Goal: Task Accomplishment & Management: Manage account settings

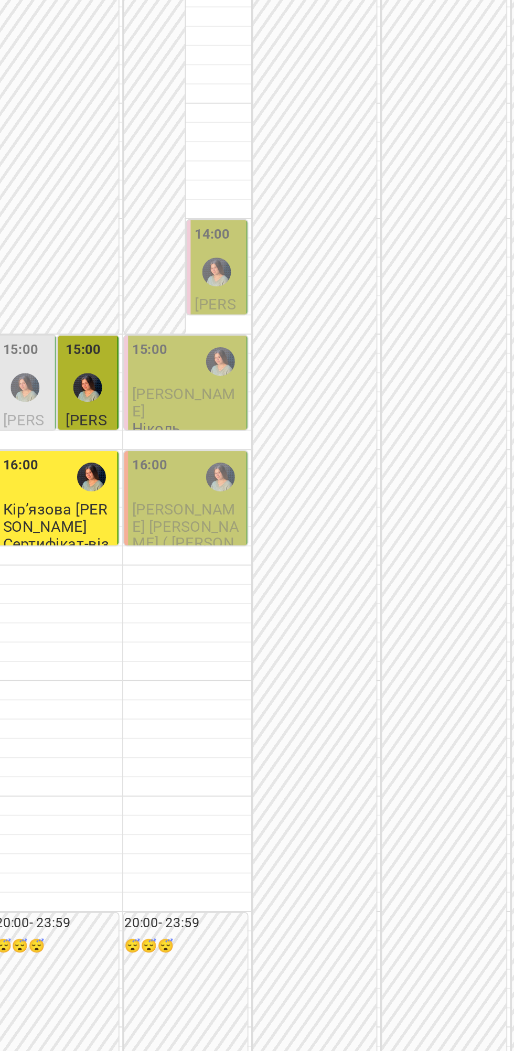
click at [134, 570] on span "[PERSON_NAME] [PERSON_NAME] ( [PERSON_NAME])" at bounding box center [126, 550] width 59 height 37
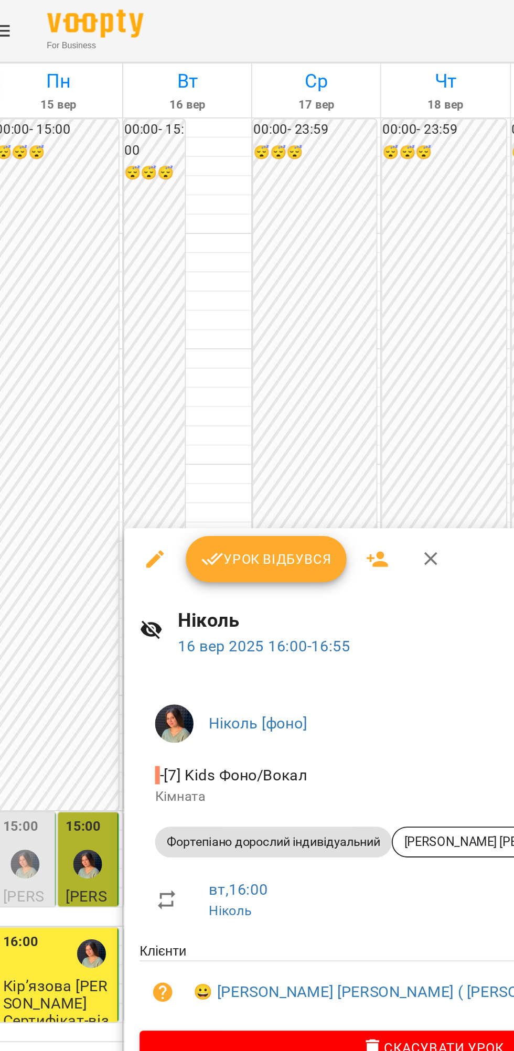
click at [166, 308] on span "Урок відбувся" at bounding box center [169, 304] width 71 height 13
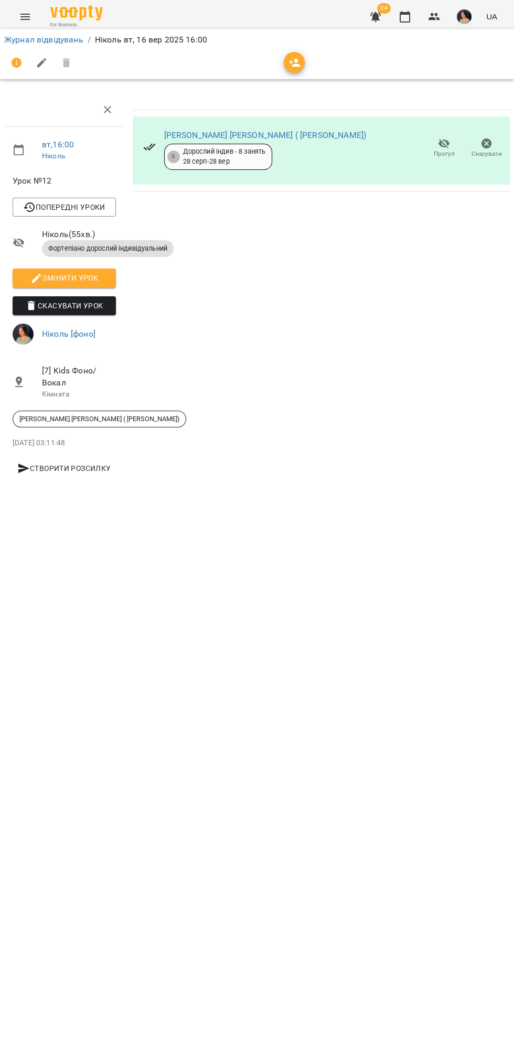
click at [432, 145] on span "Прогул" at bounding box center [444, 147] width 30 height 21
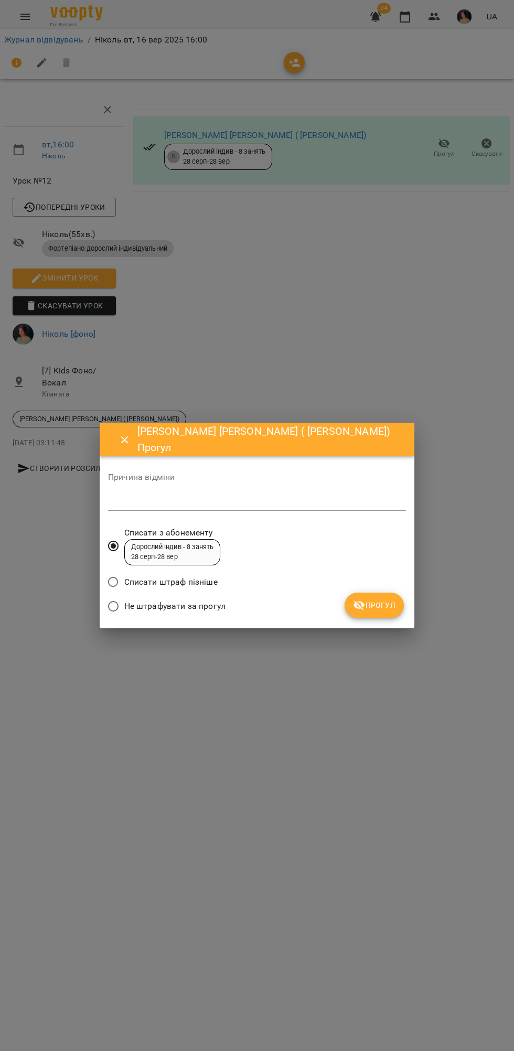
click at [191, 607] on span "Не штрафувати за прогул" at bounding box center [174, 606] width 101 height 13
click at [378, 605] on span "Прогул" at bounding box center [374, 605] width 42 height 13
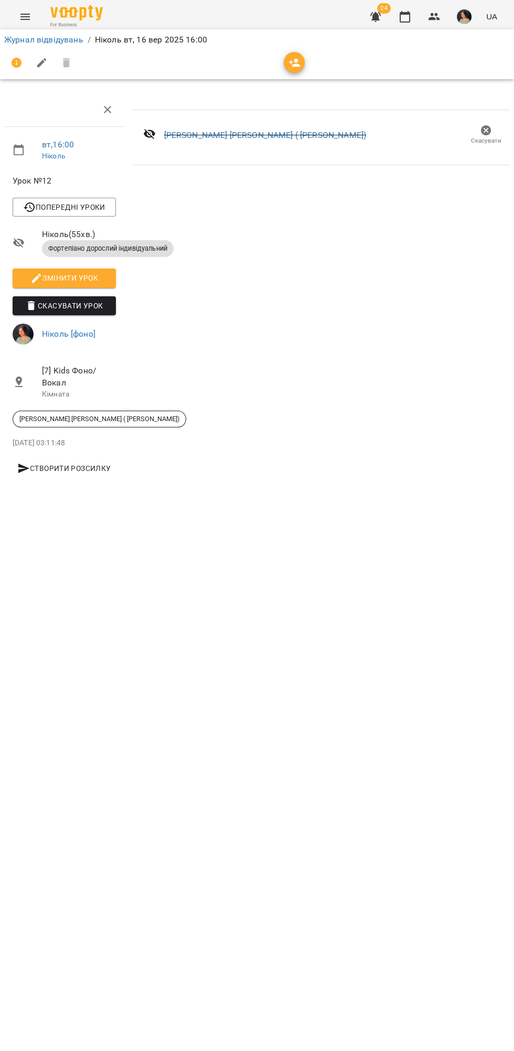
scroll to position [0, 1]
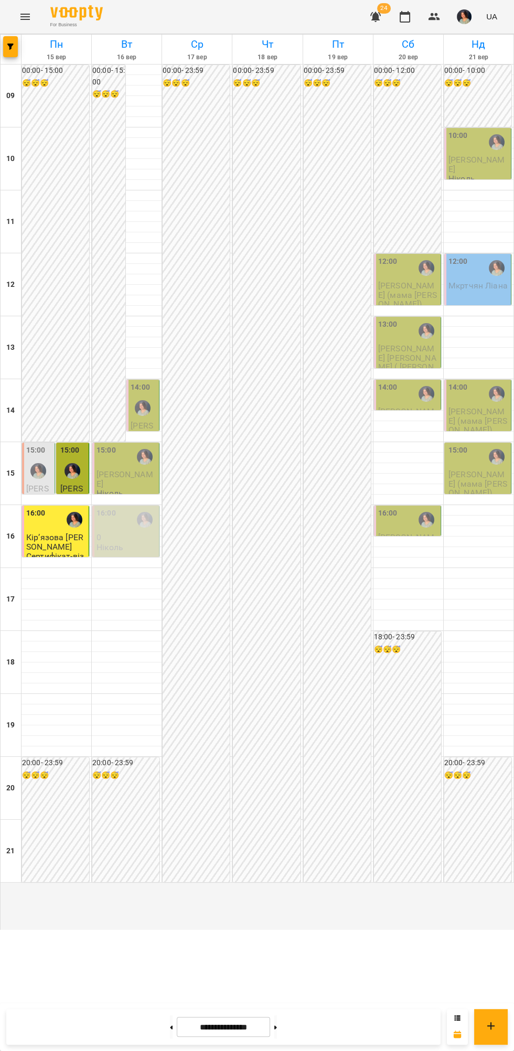
click at [413, 532] on div "16:00" at bounding box center [408, 520] width 60 height 24
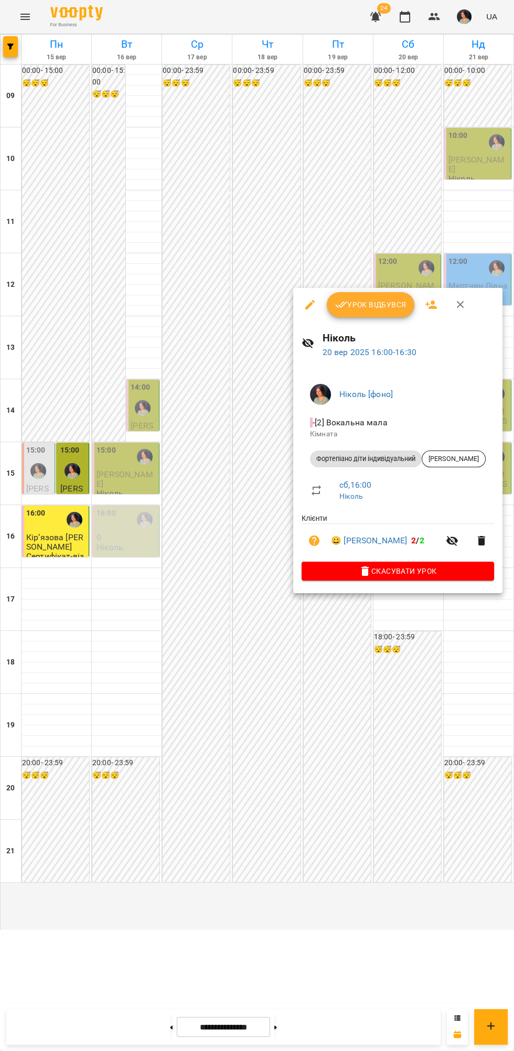
click at [437, 686] on div at bounding box center [257, 525] width 514 height 1051
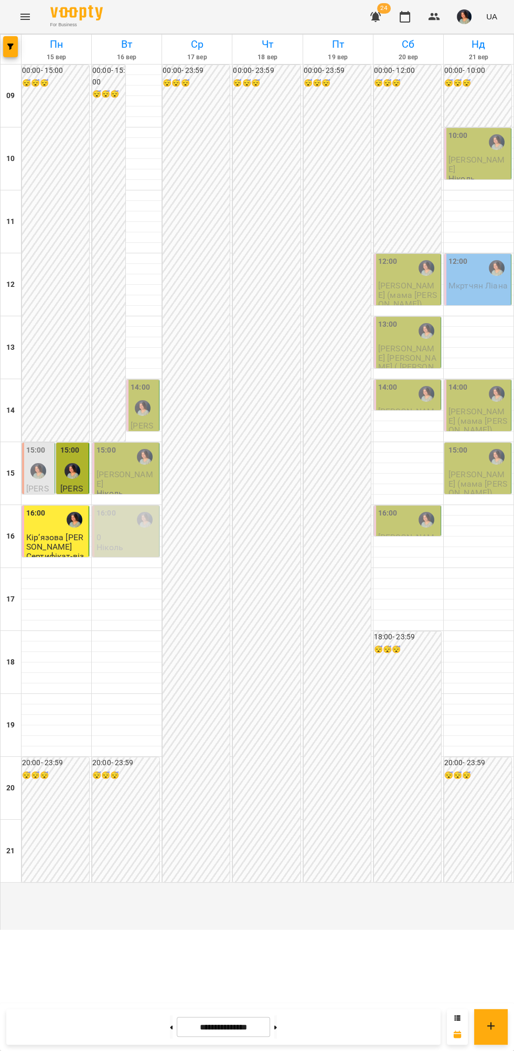
click at [413, 406] on div "14:00" at bounding box center [408, 394] width 60 height 24
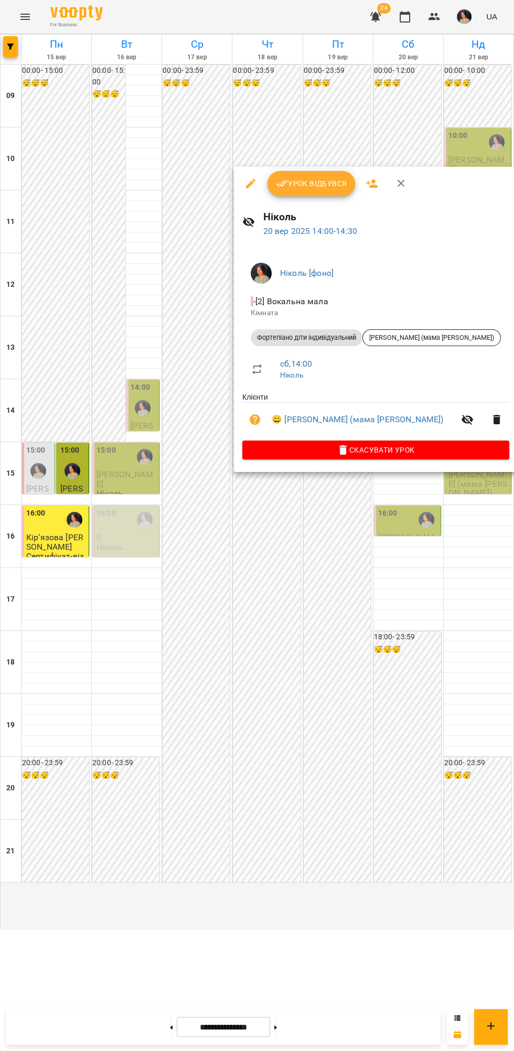
click at [428, 671] on div at bounding box center [257, 525] width 514 height 1051
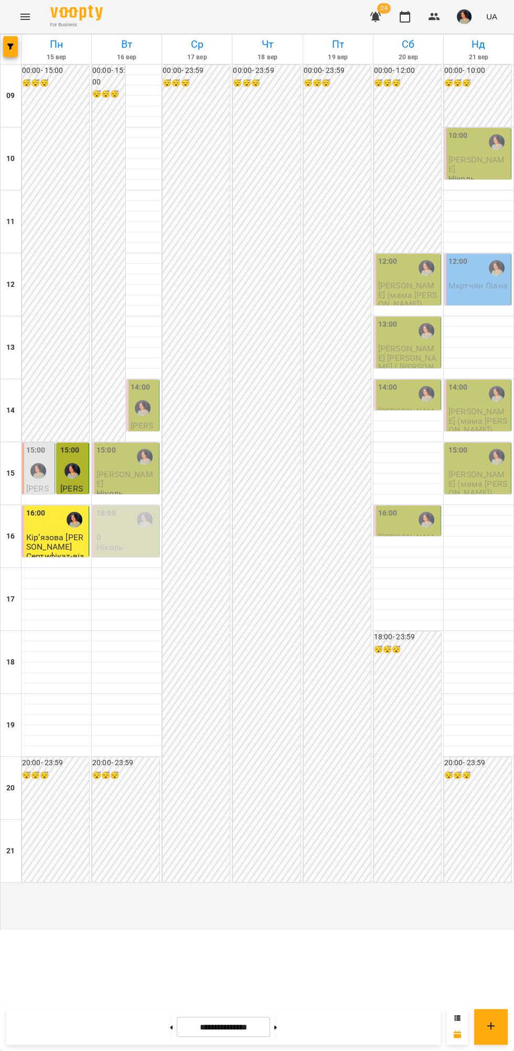
click at [408, 532] on div "16:00" at bounding box center [408, 520] width 60 height 24
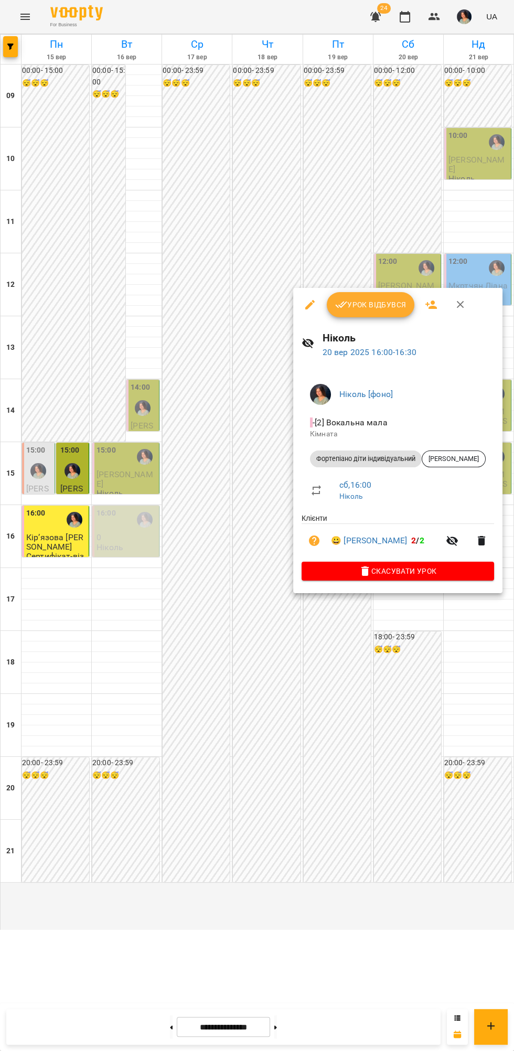
click at [438, 787] on div at bounding box center [257, 525] width 514 height 1051
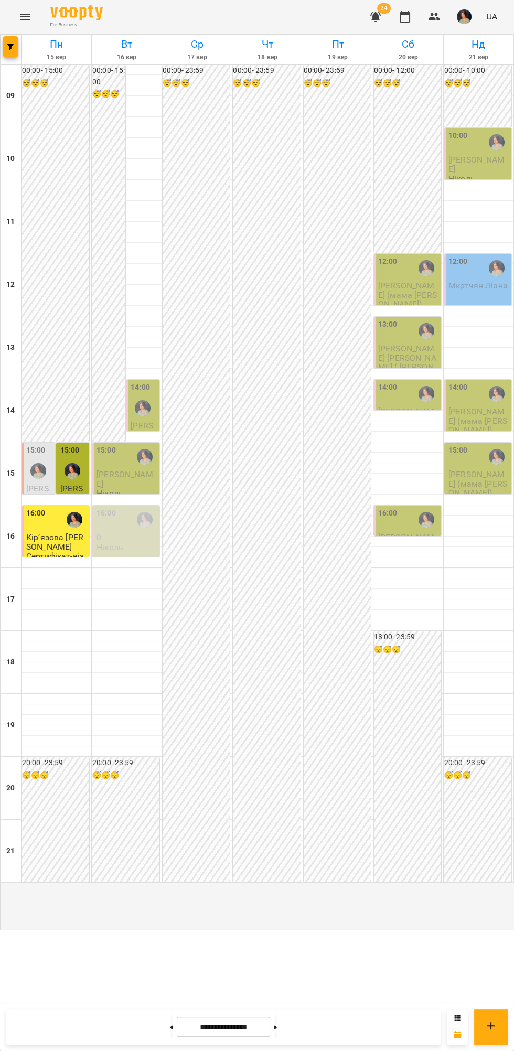
click at [124, 488] on span "[PERSON_NAME]" at bounding box center [125, 478] width 57 height 19
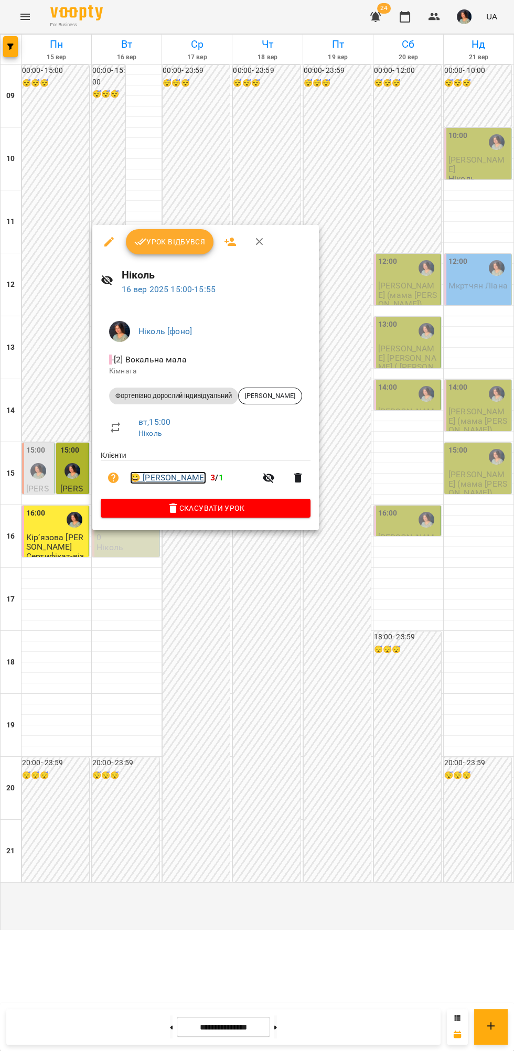
click at [186, 479] on link "😀 [PERSON_NAME]" at bounding box center [168, 478] width 76 height 13
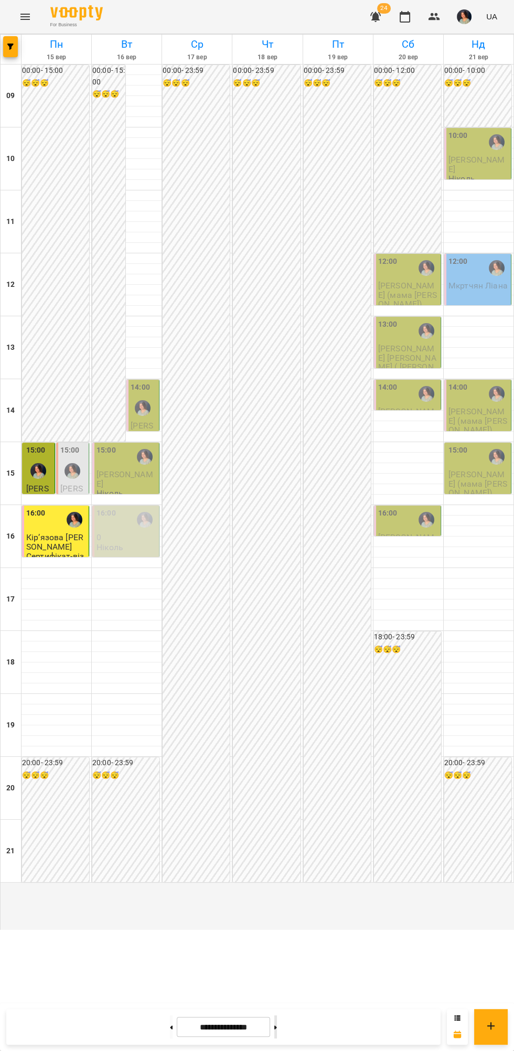
click at [277, 1020] on button at bounding box center [275, 1026] width 3 height 23
type input "**********"
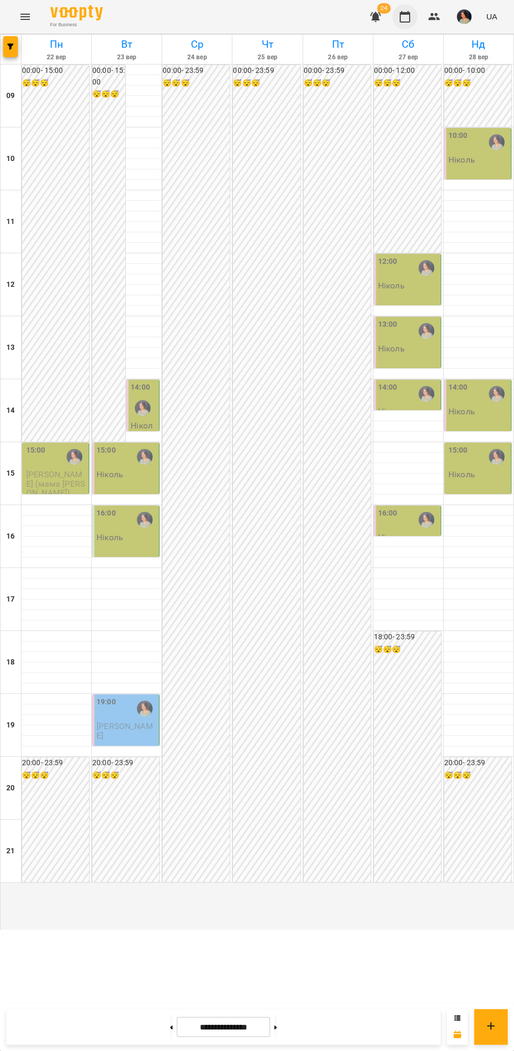
click at [402, 14] on icon "button" at bounding box center [405, 17] width 10 height 12
click at [381, 14] on icon "button" at bounding box center [375, 17] width 10 height 10
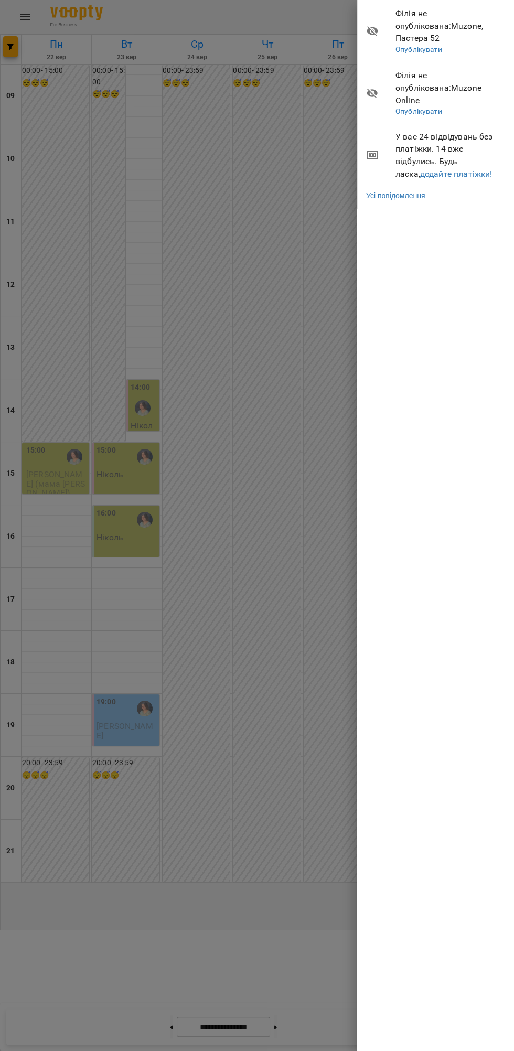
click at [219, 354] on div at bounding box center [257, 525] width 514 height 1051
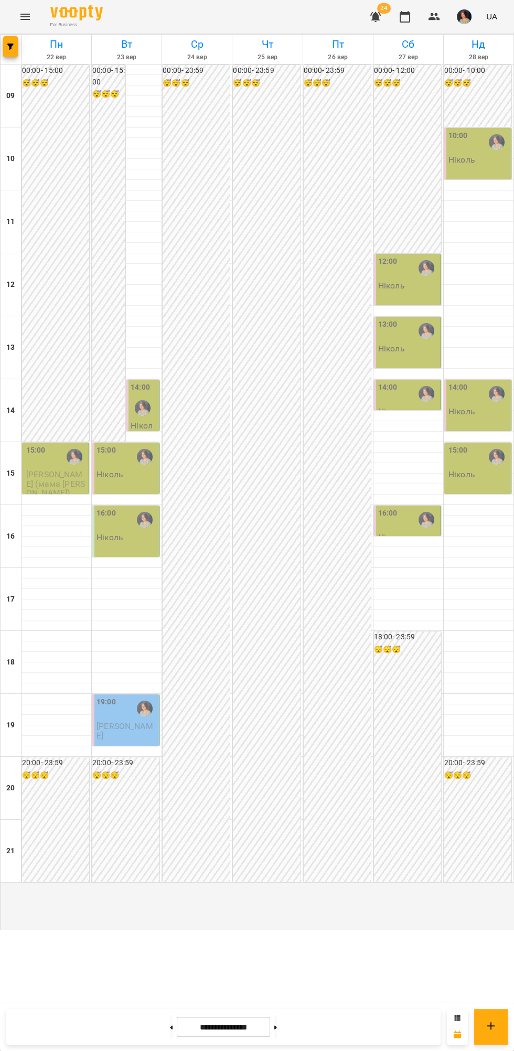
click at [466, 17] on img "button" at bounding box center [464, 16] width 15 height 15
click at [458, 30] on link "Ніколь [фоно]" at bounding box center [469, 39] width 75 height 19
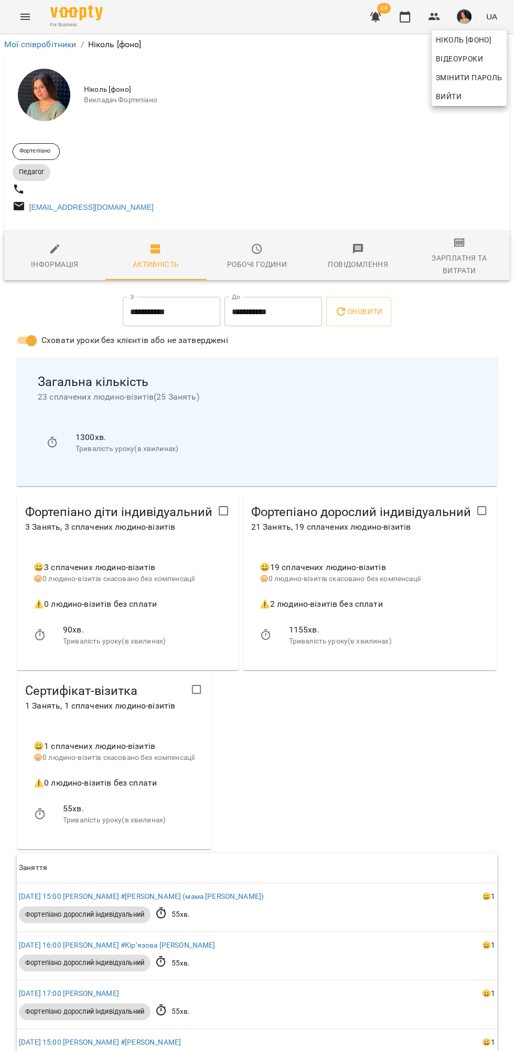
click at [465, 247] on div at bounding box center [257, 525] width 514 height 1051
click at [459, 245] on icon "button" at bounding box center [459, 243] width 7 height 4
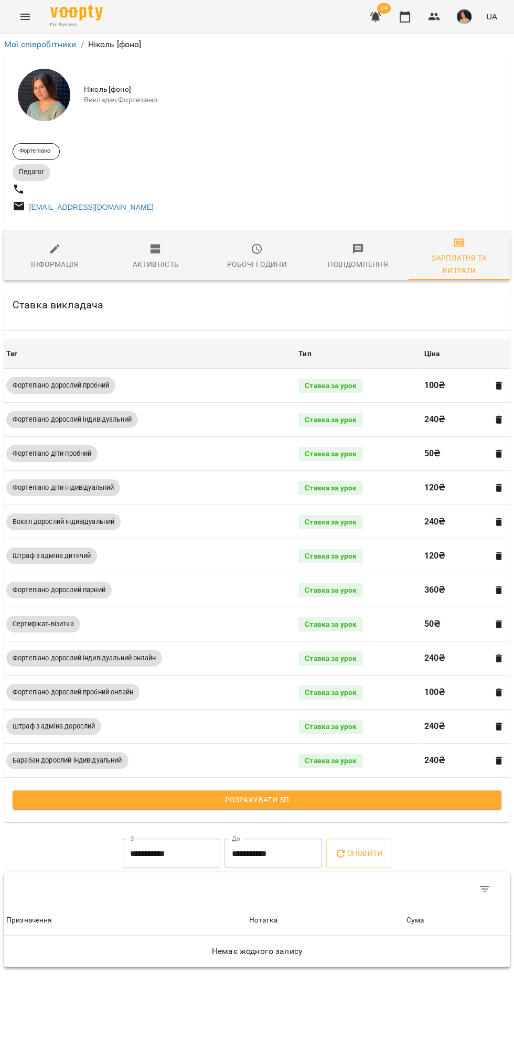
click at [345, 799] on span "Розрахувати ЗП" at bounding box center [257, 800] width 472 height 13
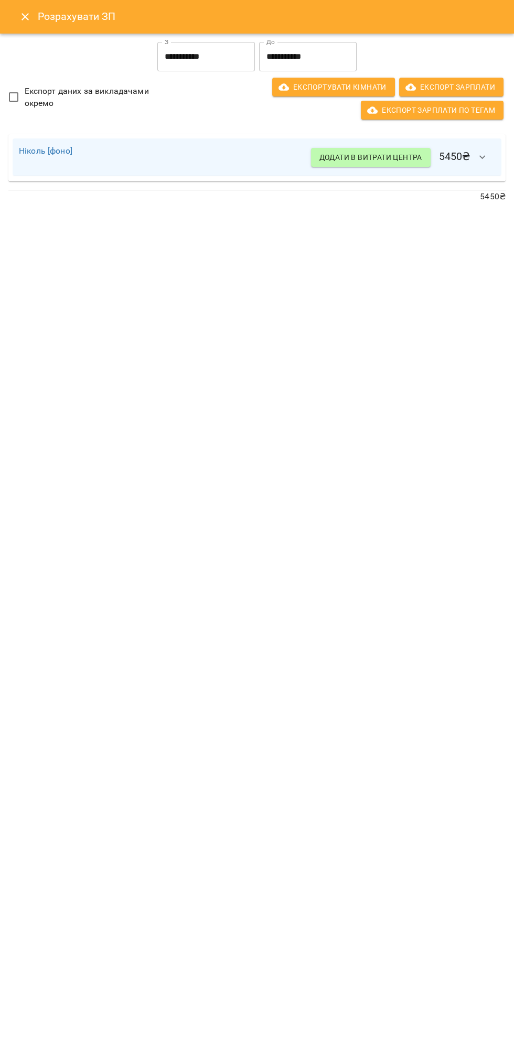
click at [314, 53] on input "**********" at bounding box center [308, 56] width 98 height 29
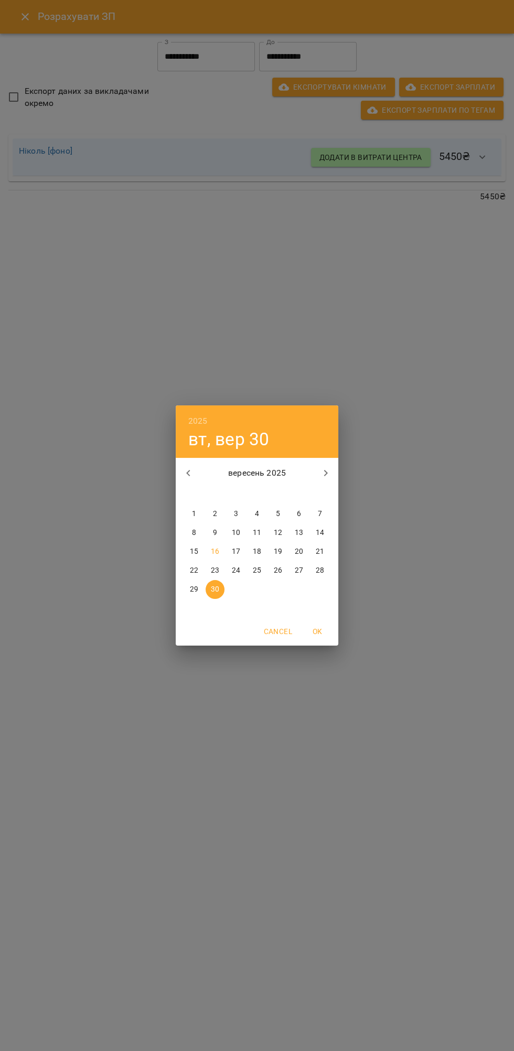
click at [194, 552] on p "15" at bounding box center [194, 552] width 8 height 10
type input "**********"
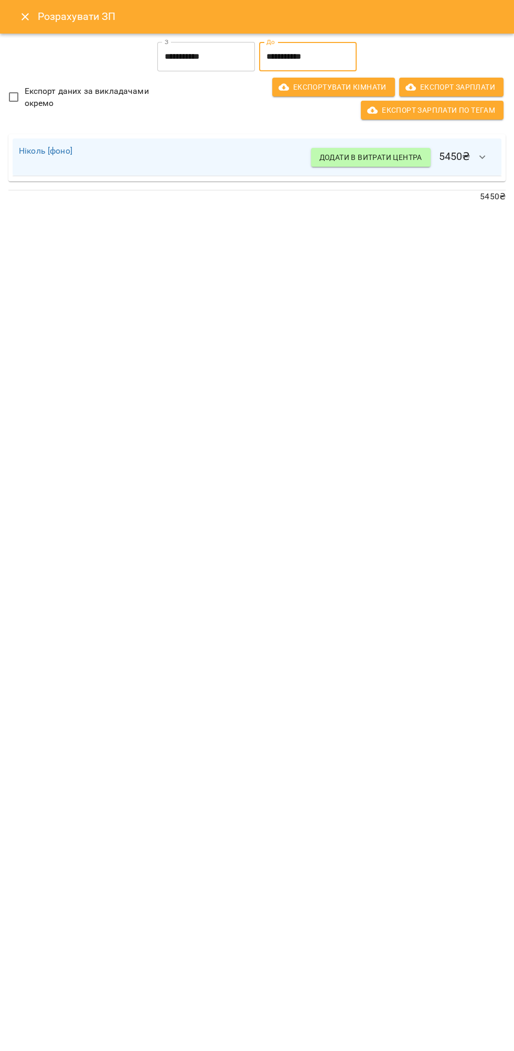
click at [470, 156] on button "button" at bounding box center [482, 157] width 25 height 25
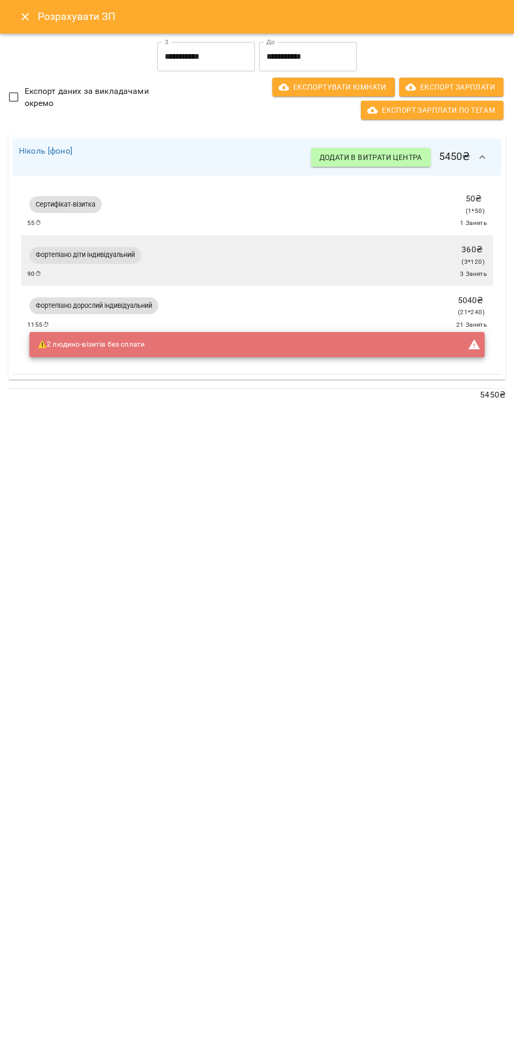
click at [377, 456] on div "**********" at bounding box center [257, 525] width 514 height 1051
click at [482, 157] on icon "button" at bounding box center [482, 157] width 6 height 4
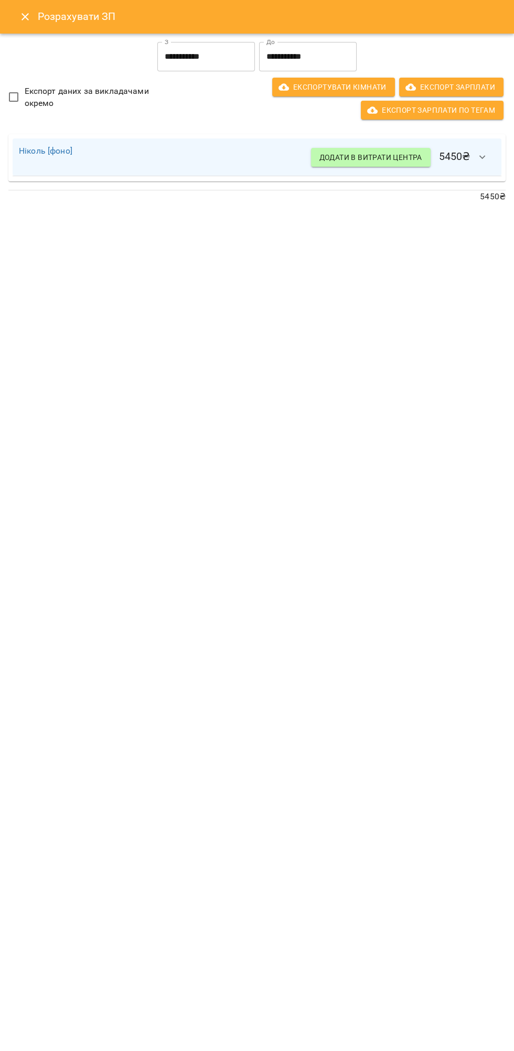
click at [25, 17] on icon "Close" at bounding box center [25, 16] width 7 height 7
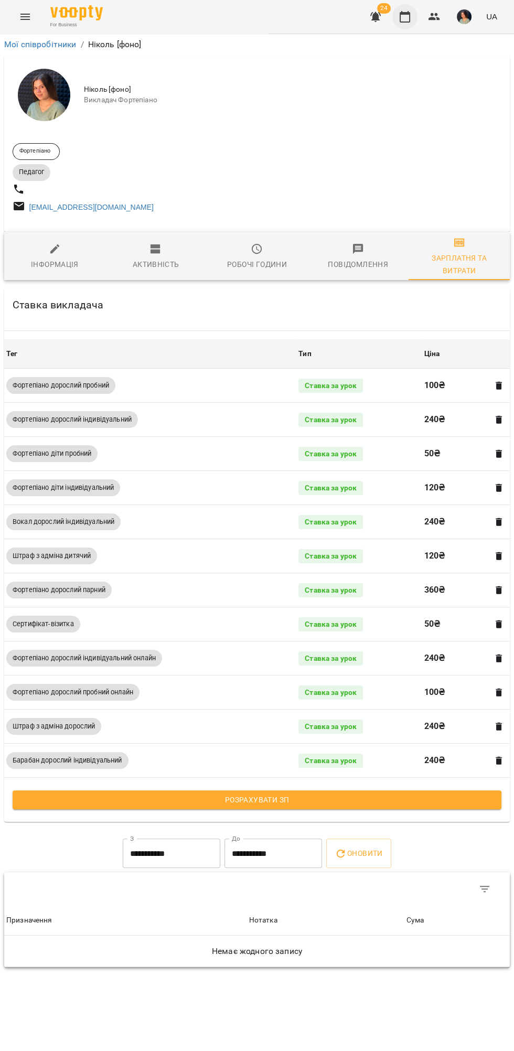
click at [406, 18] on icon "button" at bounding box center [405, 16] width 13 height 13
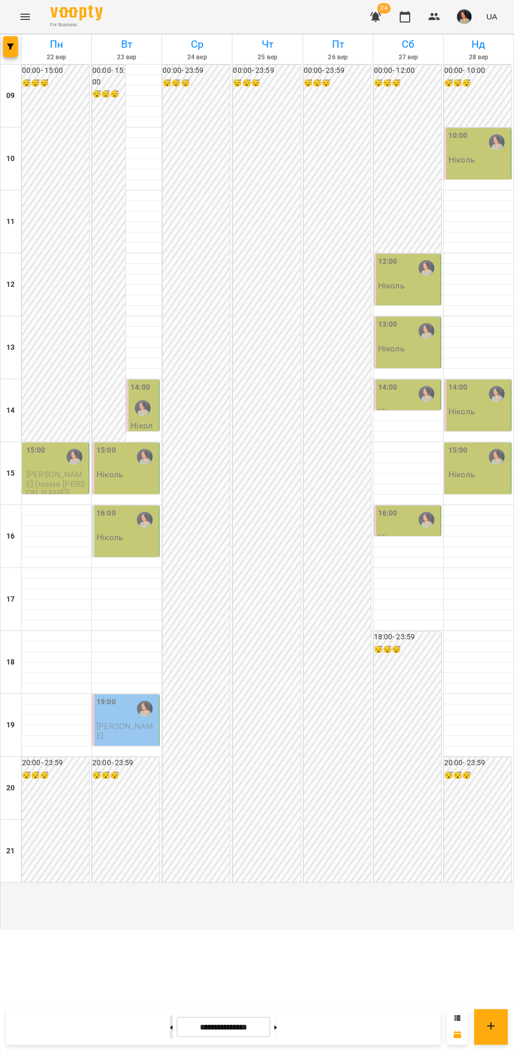
click at [170, 1027] on icon at bounding box center [171, 1027] width 3 height 4
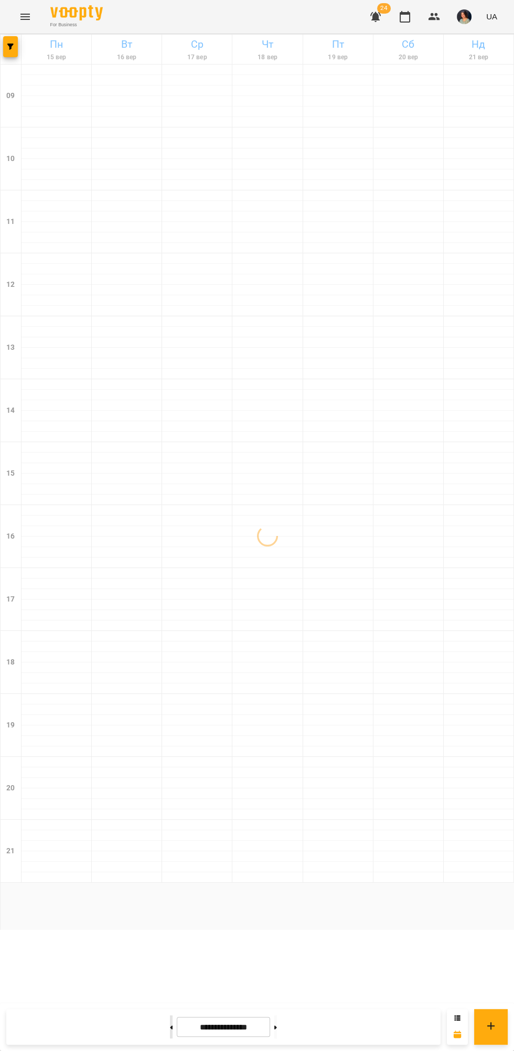
click at [170, 1027] on icon at bounding box center [171, 1027] width 3 height 4
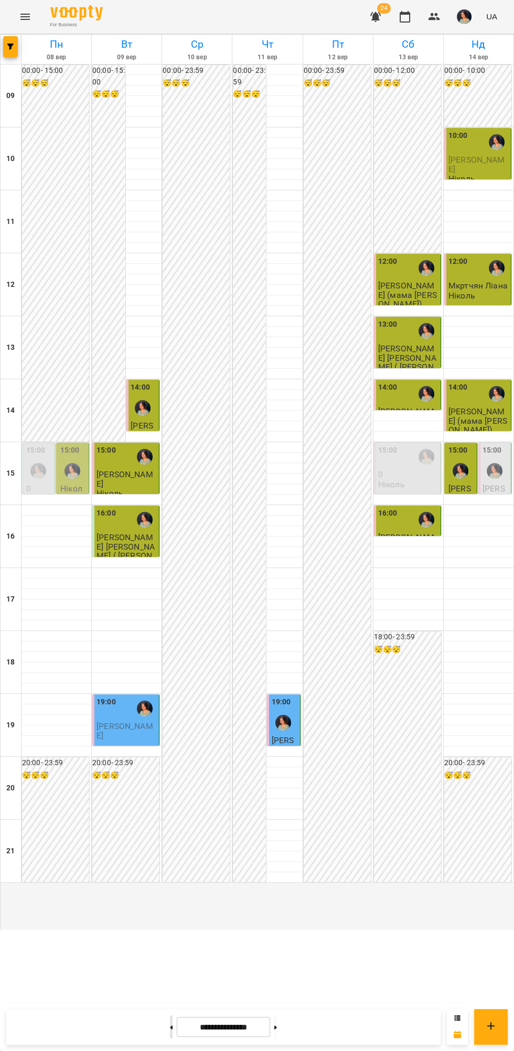
click at [170, 1027] on icon at bounding box center [171, 1027] width 3 height 4
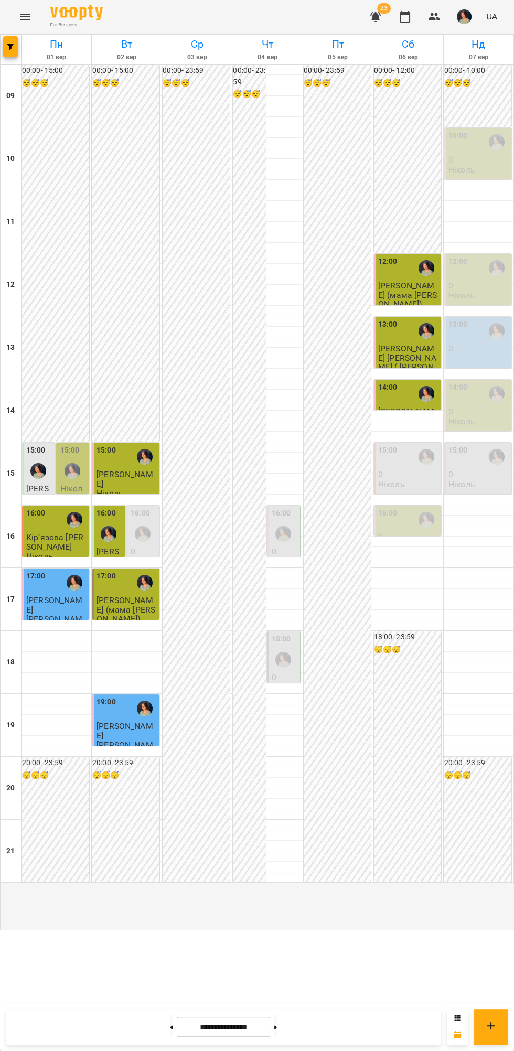
click at [78, 479] on img "Ніколь [фоно]" at bounding box center [73, 471] width 16 height 16
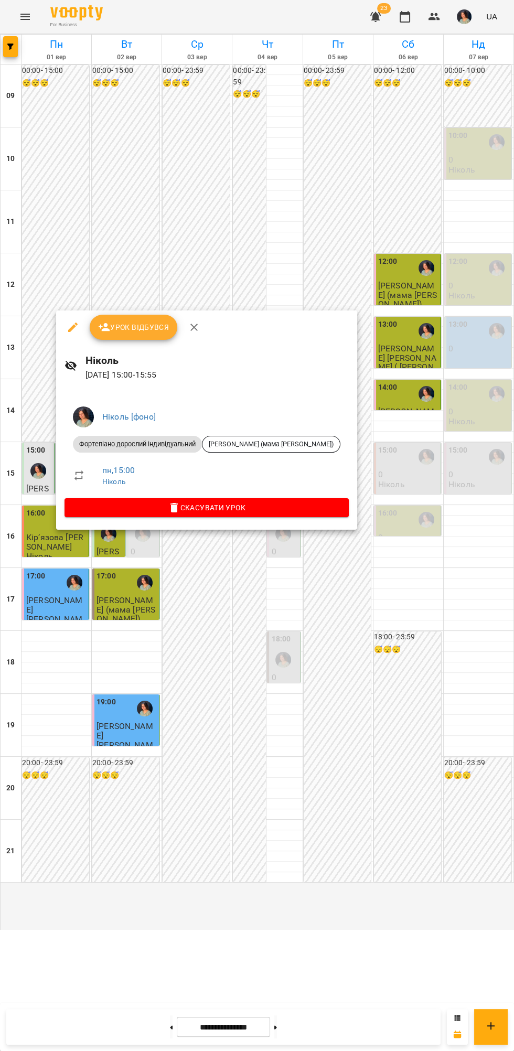
click at [396, 888] on div at bounding box center [257, 525] width 514 height 1051
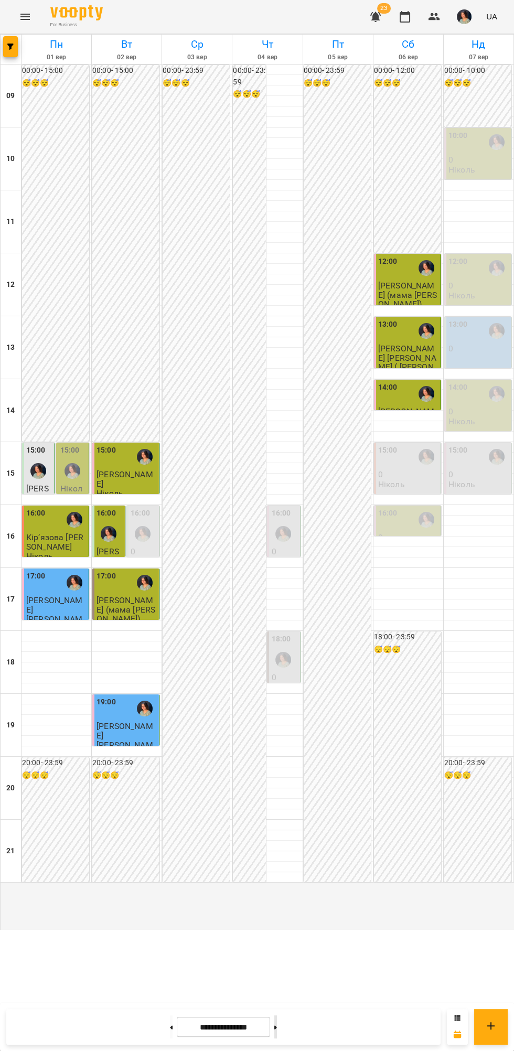
click at [277, 1027] on icon at bounding box center [275, 1027] width 3 height 4
type input "**********"
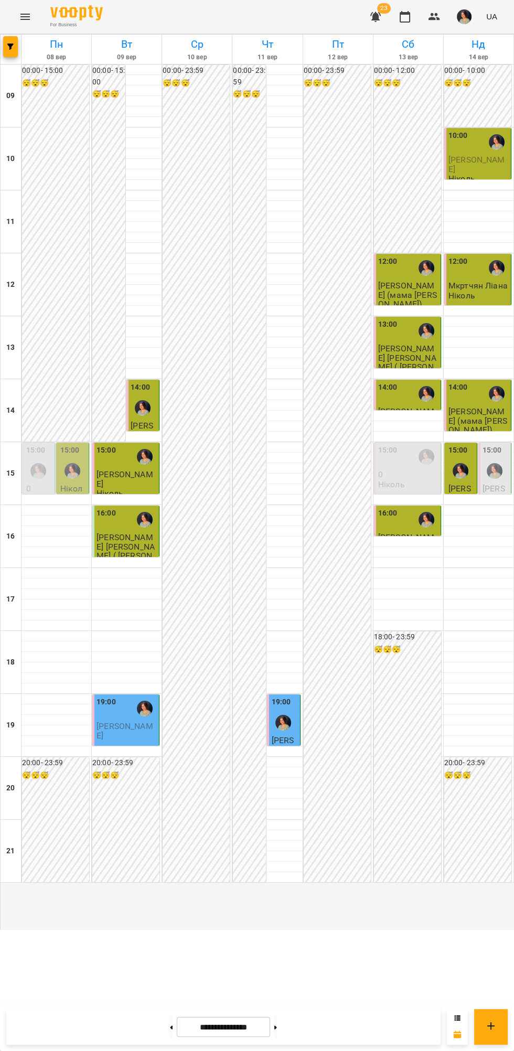
click at [75, 479] on img "Ніколь [фоно]" at bounding box center [73, 471] width 16 height 16
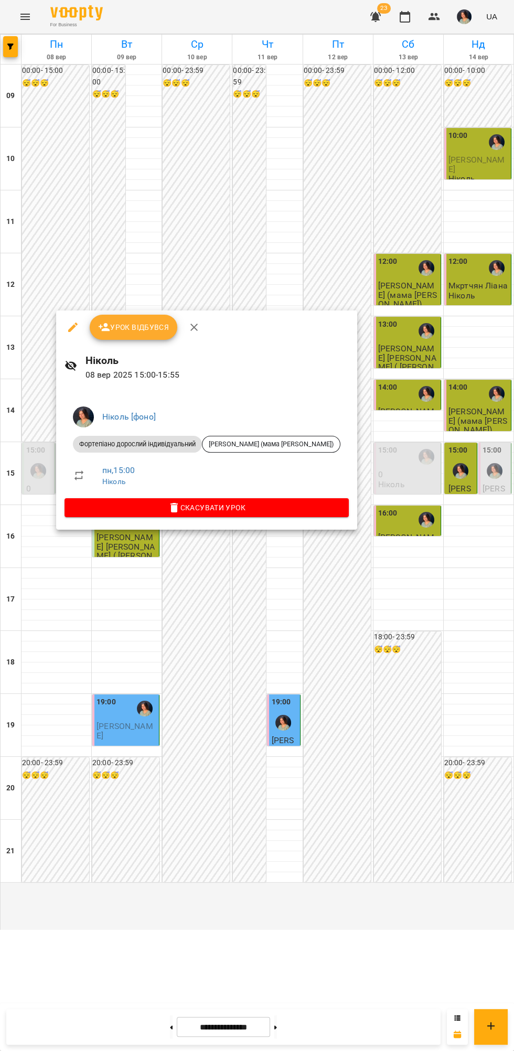
click at [120, 324] on span "Урок відбувся" at bounding box center [133, 327] width 71 height 13
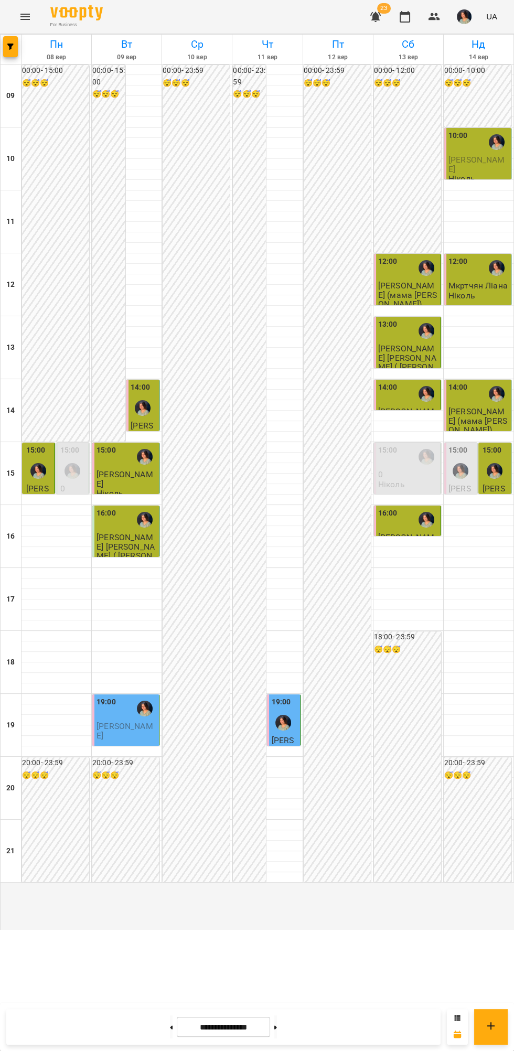
click at [66, 479] on img "Ніколь [фоно]" at bounding box center [73, 471] width 16 height 16
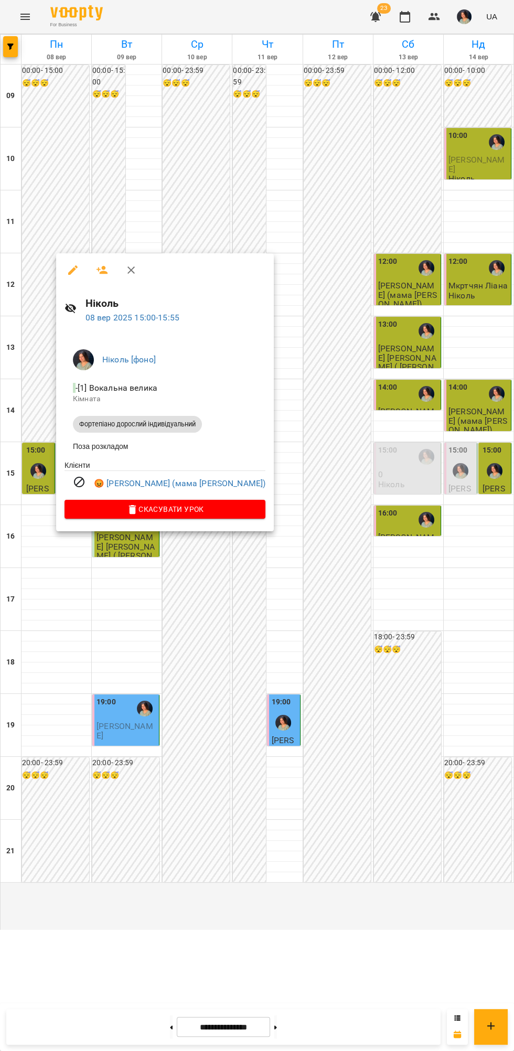
click at [367, 869] on div at bounding box center [257, 525] width 514 height 1051
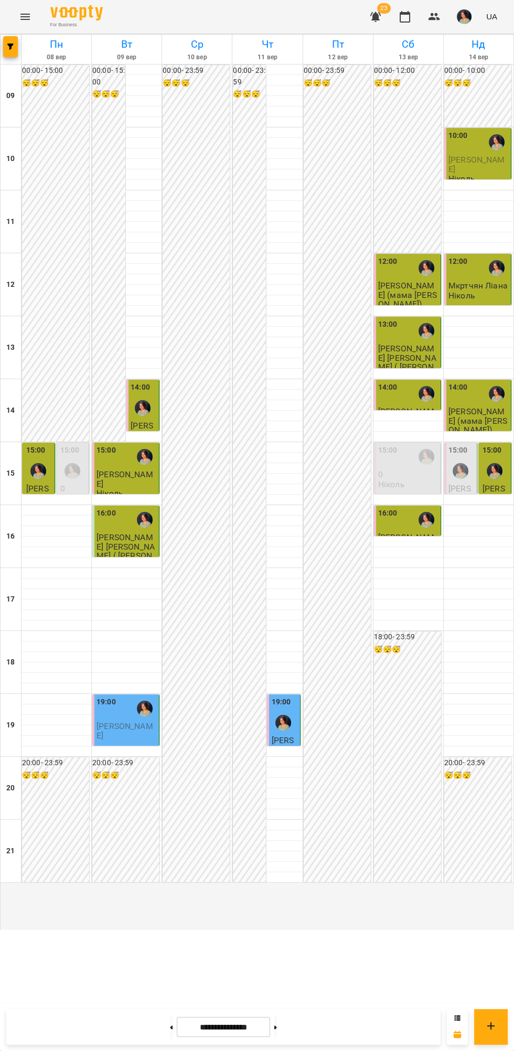
click at [40, 479] on img "Ніколь [фоно]" at bounding box center [38, 471] width 16 height 16
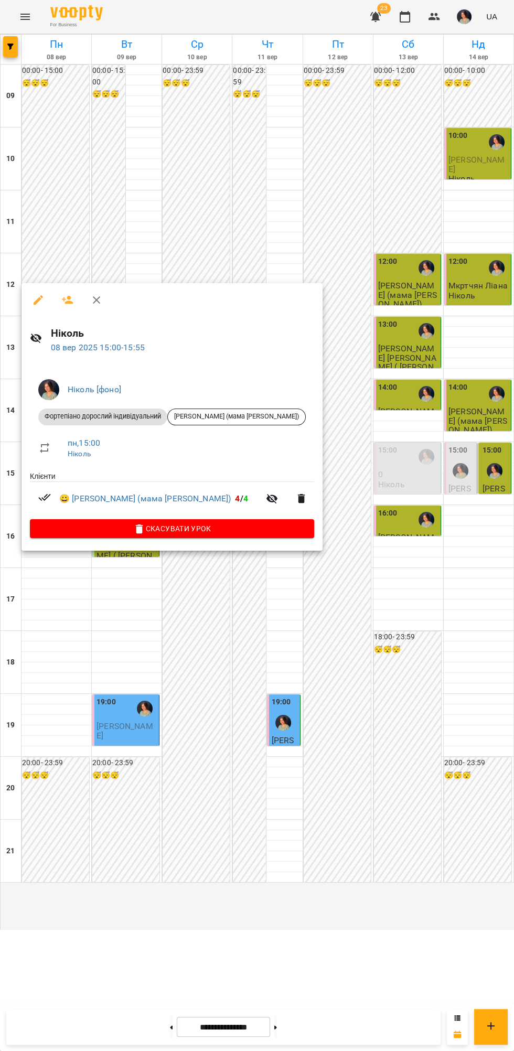
click at [349, 902] on div at bounding box center [257, 525] width 514 height 1051
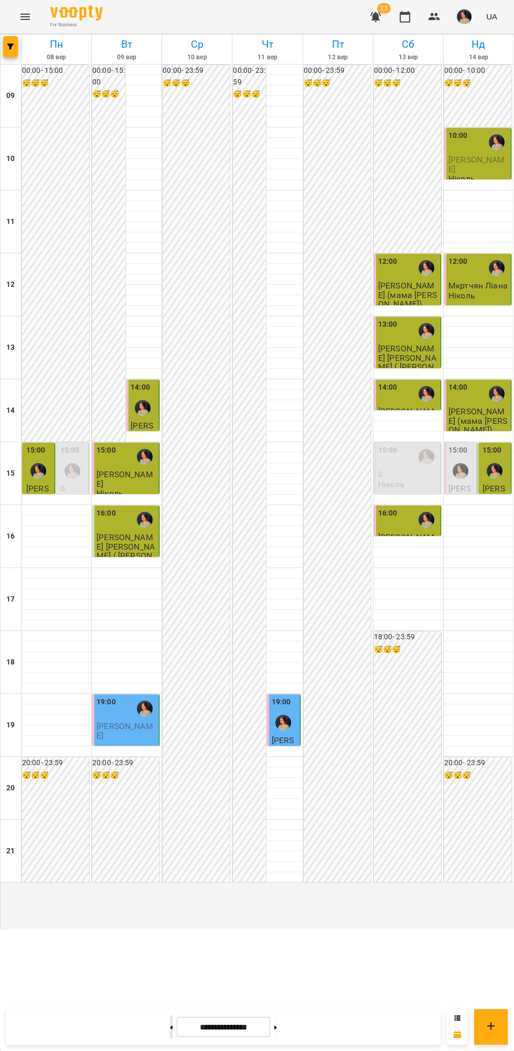
click at [170, 1027] on icon at bounding box center [171, 1027] width 3 height 4
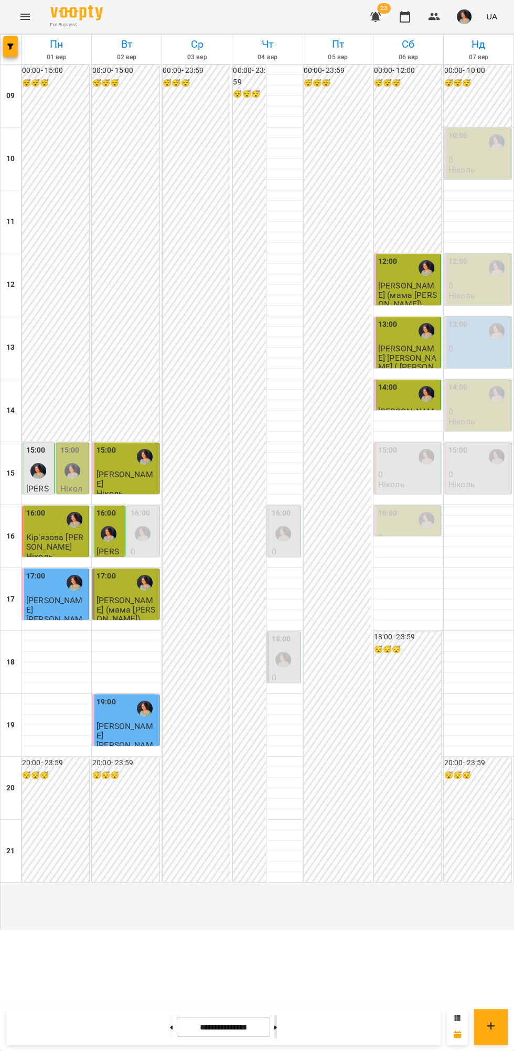
click at [277, 1027] on icon at bounding box center [275, 1027] width 3 height 4
type input "**********"
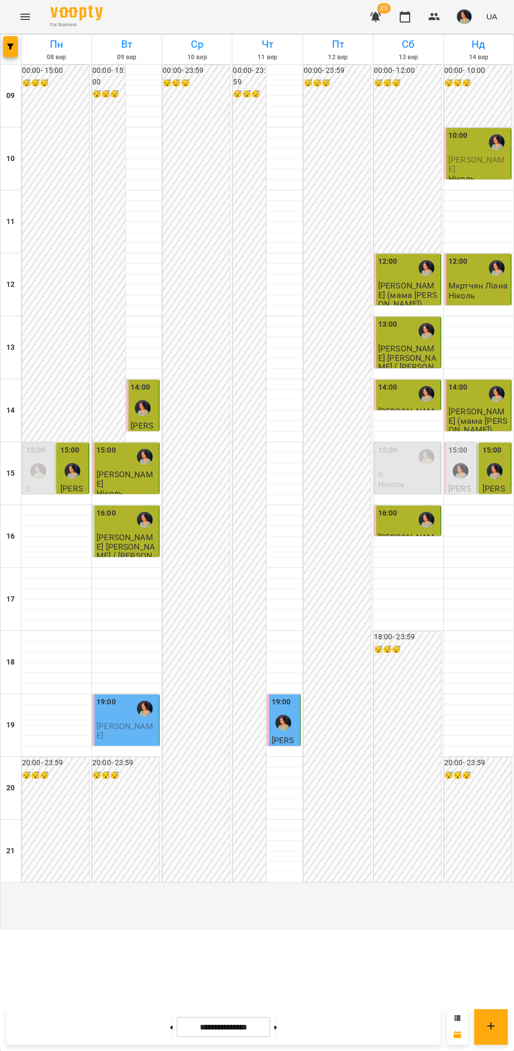
click at [70, 479] on img "Ніколь [фоно]" at bounding box center [73, 471] width 16 height 16
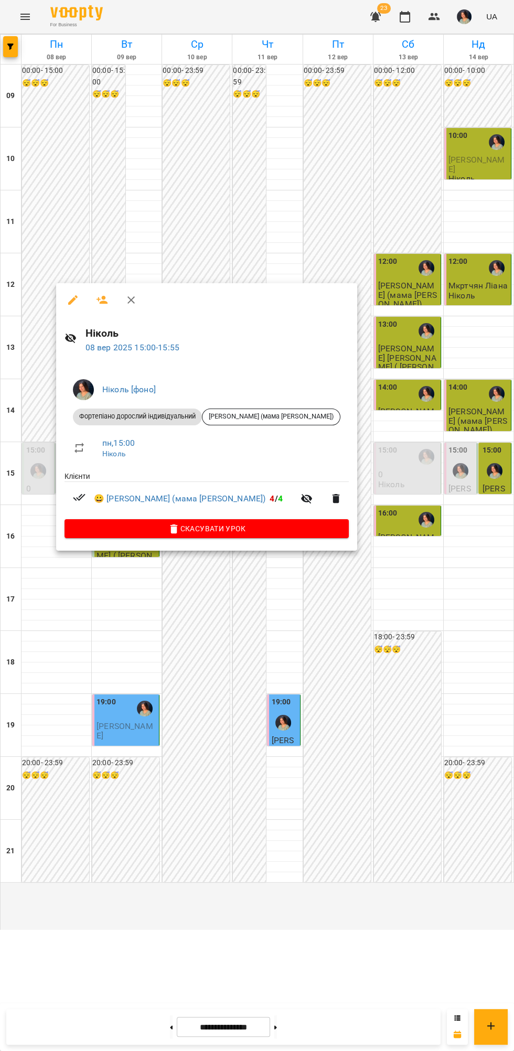
click at [70, 302] on icon "button" at bounding box center [72, 299] width 9 height 9
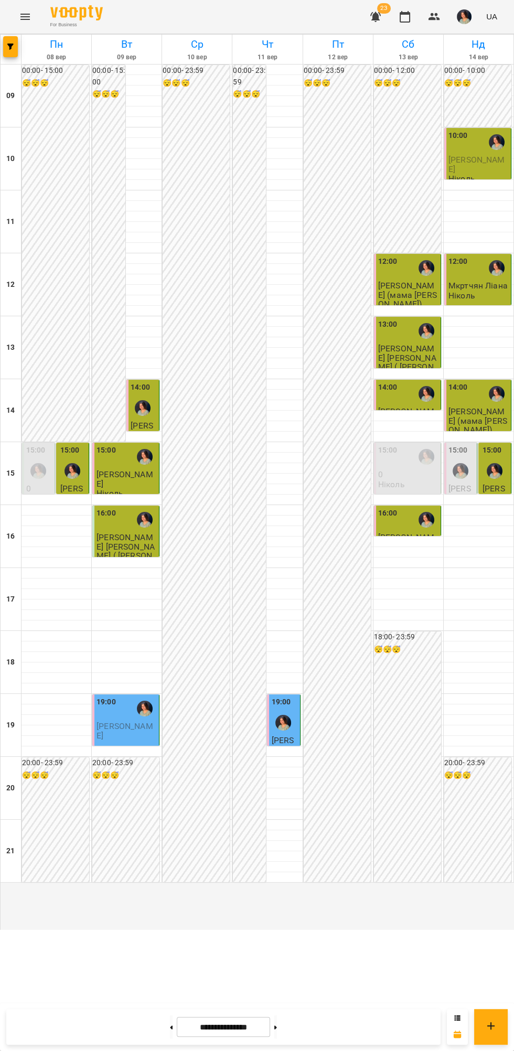
click at [79, 479] on img "Ніколь [фоно]" at bounding box center [73, 471] width 16 height 16
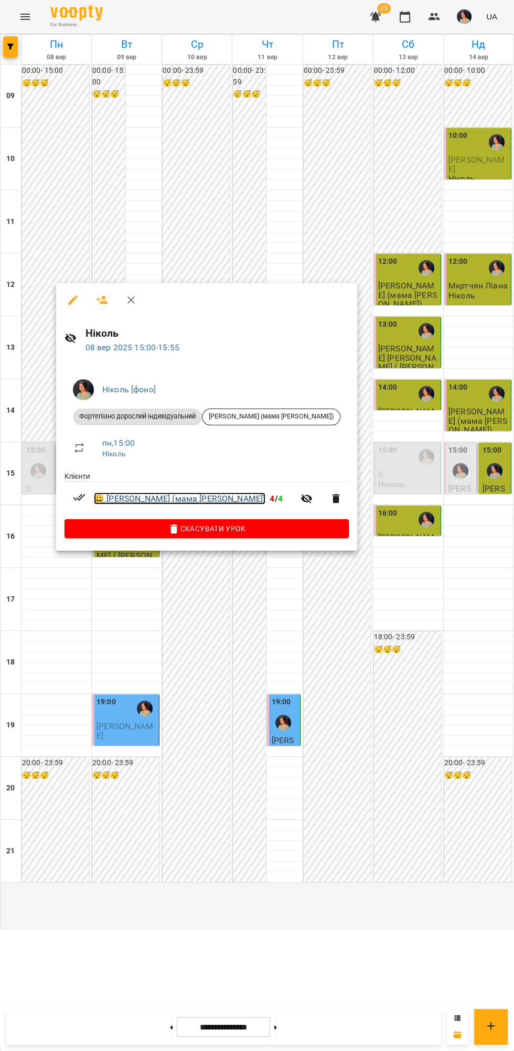
click at [141, 500] on link "😀 [PERSON_NAME] (мама [PERSON_NAME])" at bounding box center [180, 498] width 172 height 13
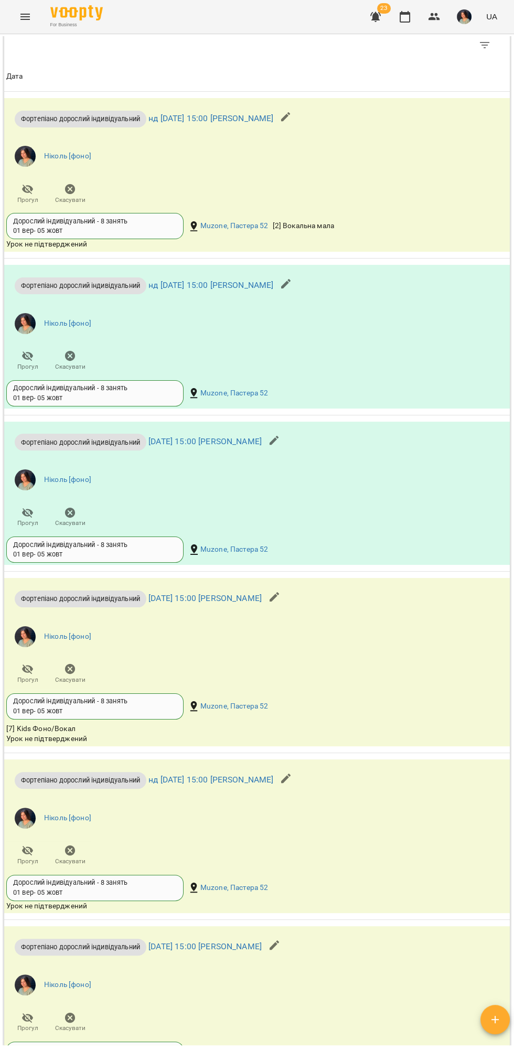
scroll to position [1004, 0]
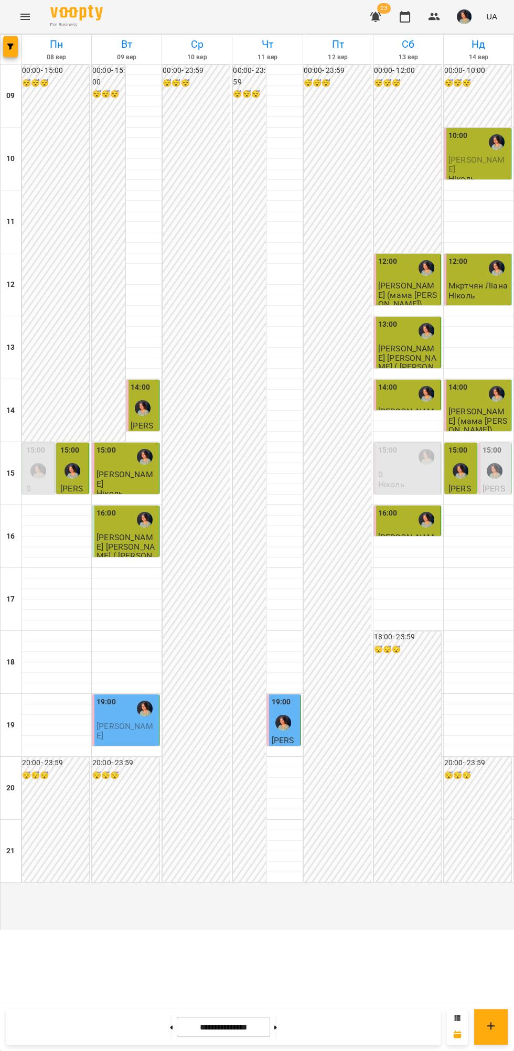
click at [85, 483] on div "15:00" at bounding box center [73, 464] width 26 height 38
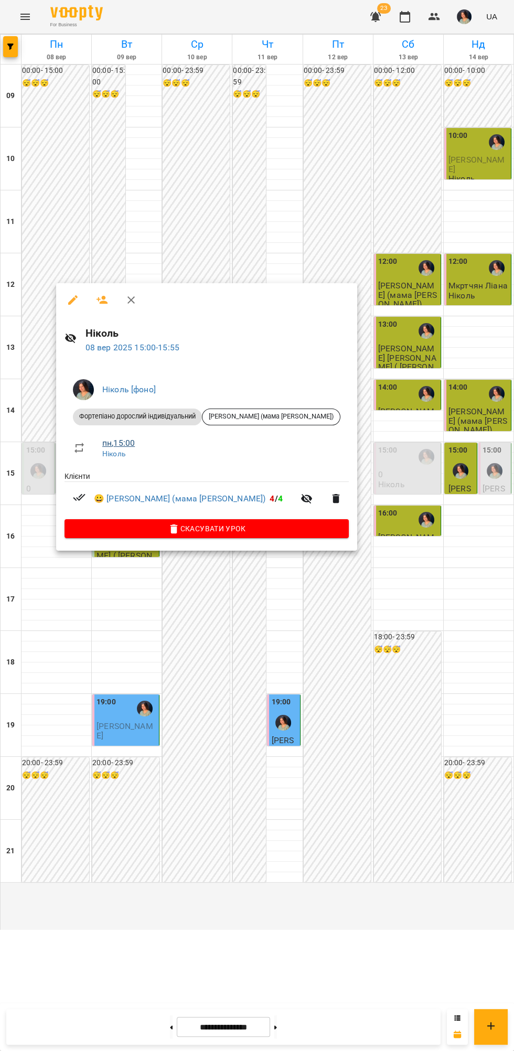
click at [113, 443] on link "пн , 15:00" at bounding box center [118, 443] width 33 height 10
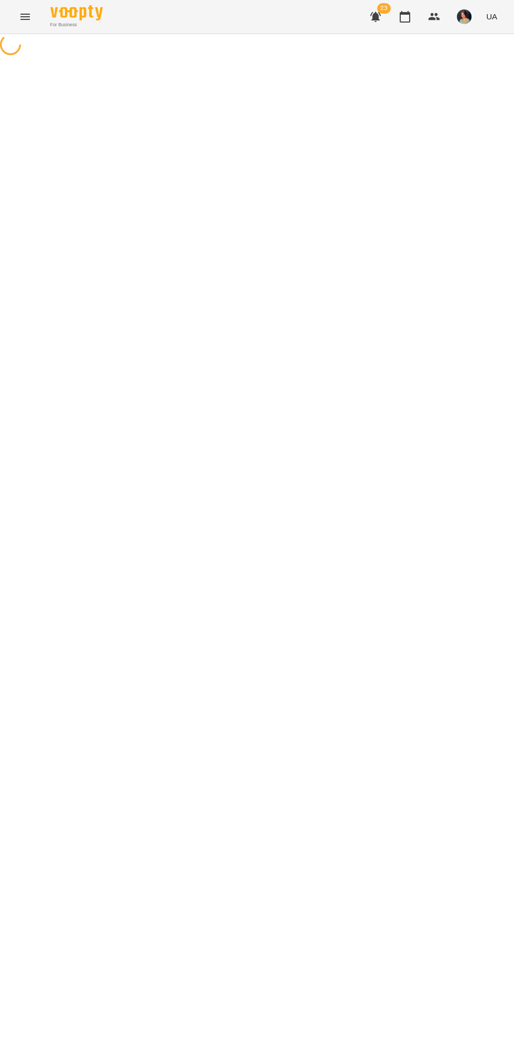
select select "*"
select select "**********"
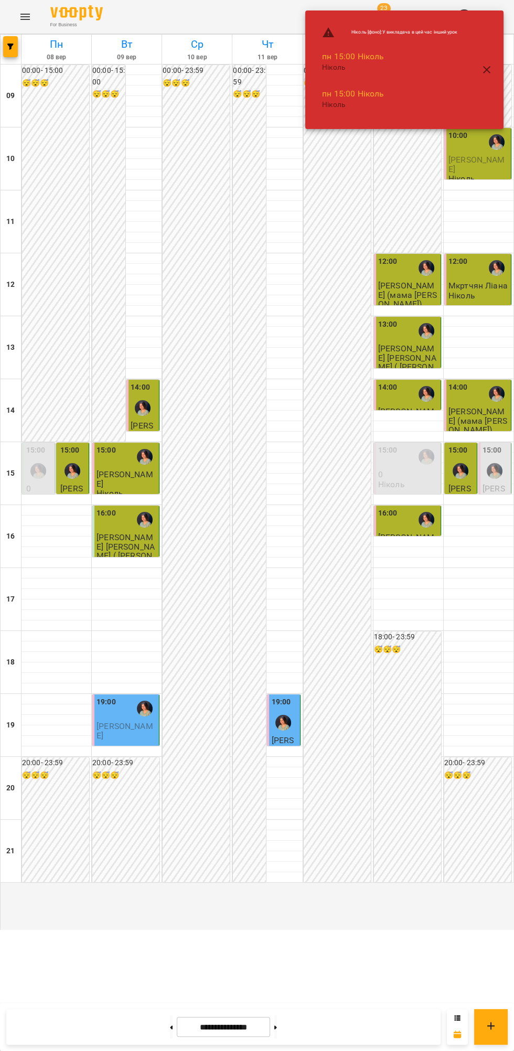
click at [82, 483] on div at bounding box center [72, 471] width 24 height 24
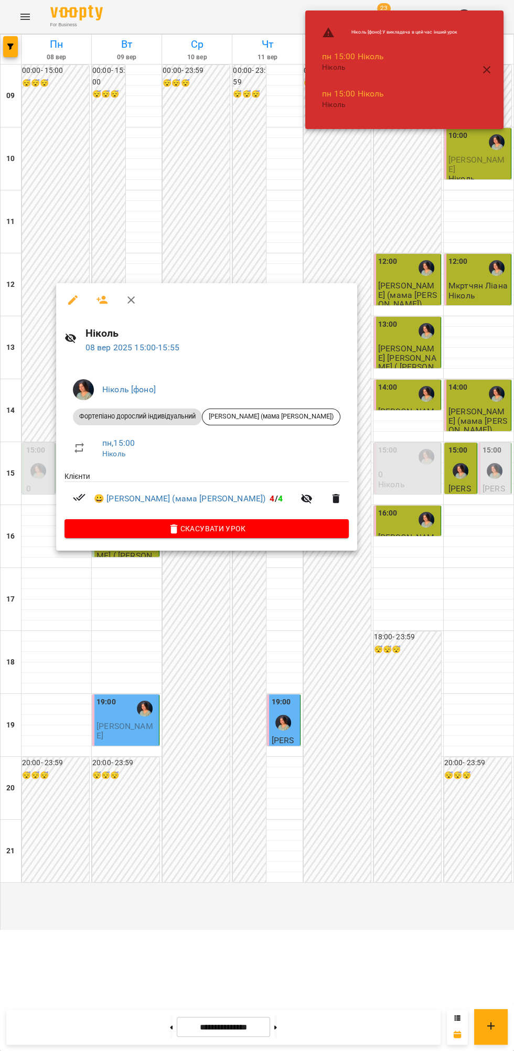
click at [72, 299] on icon "button" at bounding box center [72, 299] width 9 height 9
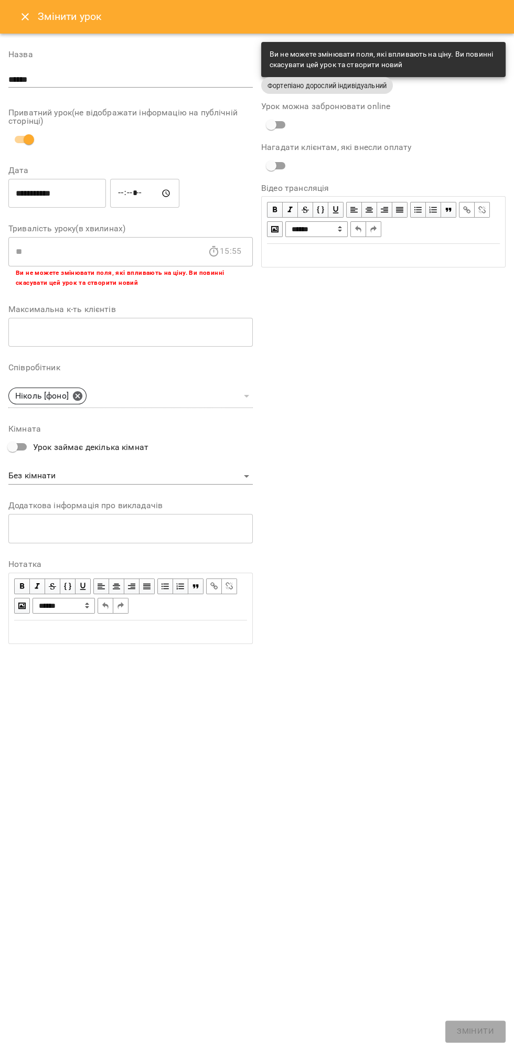
click at [19, 23] on icon "Close" at bounding box center [25, 16] width 13 height 13
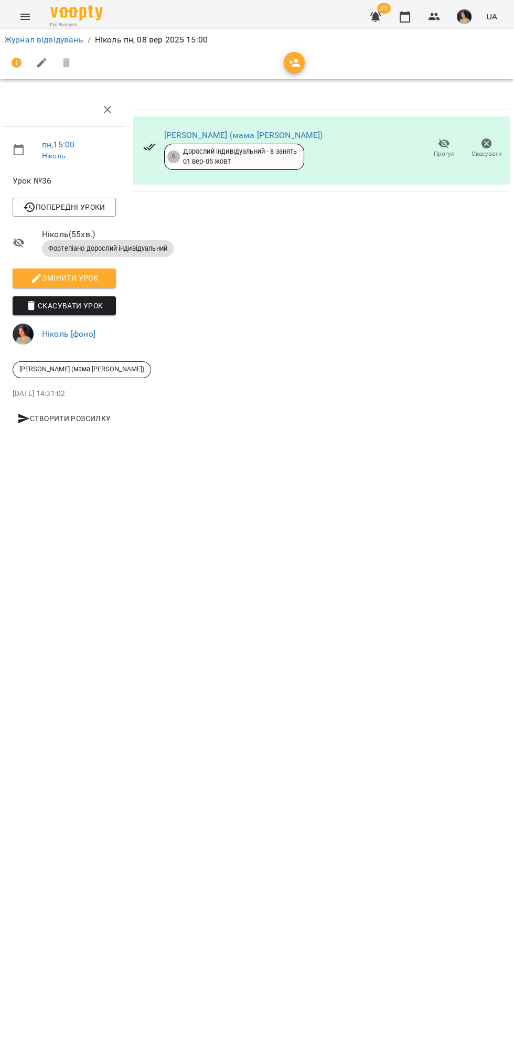
click at [443, 143] on icon "button" at bounding box center [444, 144] width 12 height 10
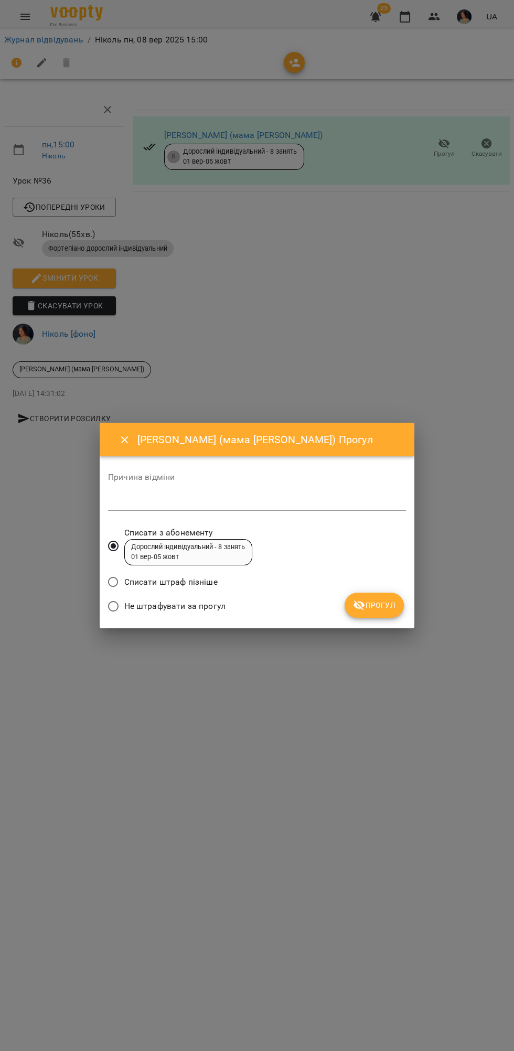
click at [183, 605] on span "Не штрафувати за прогул" at bounding box center [174, 606] width 101 height 13
click at [377, 606] on span "Прогул" at bounding box center [374, 605] width 42 height 13
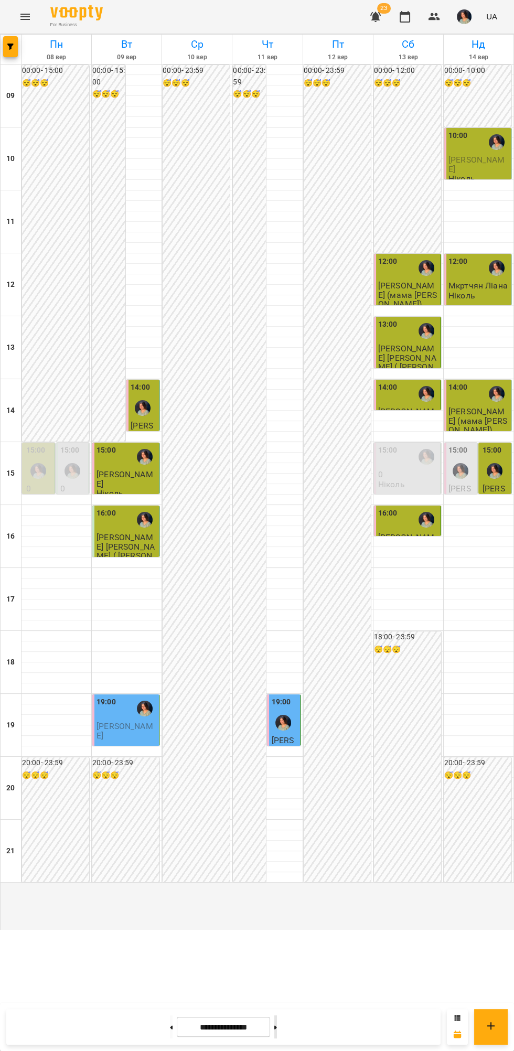
click at [277, 1027] on icon at bounding box center [275, 1027] width 3 height 4
type input "**********"
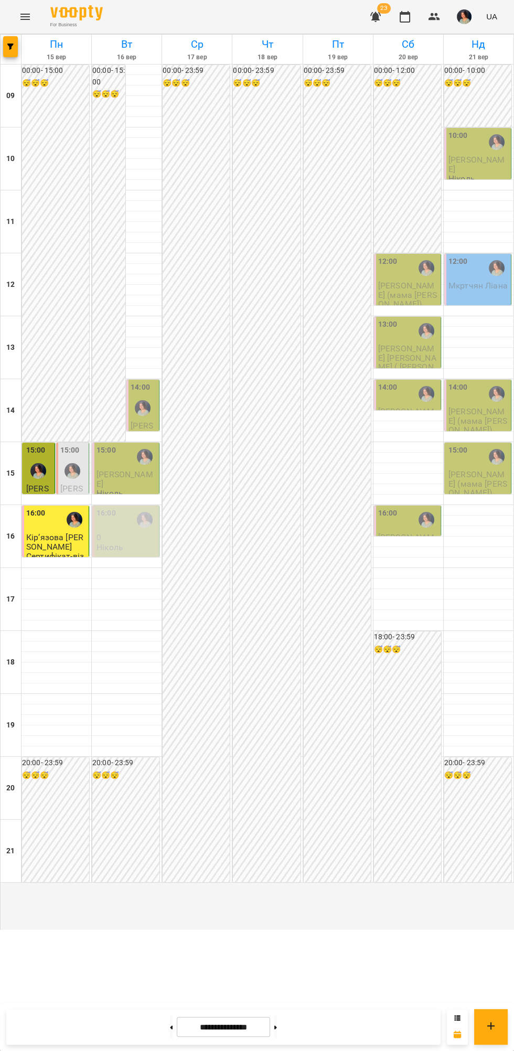
click at [468, 15] on img "button" at bounding box center [464, 16] width 15 height 15
click at [457, 42] on span "Ніколь [фоно]" at bounding box center [469, 40] width 67 height 13
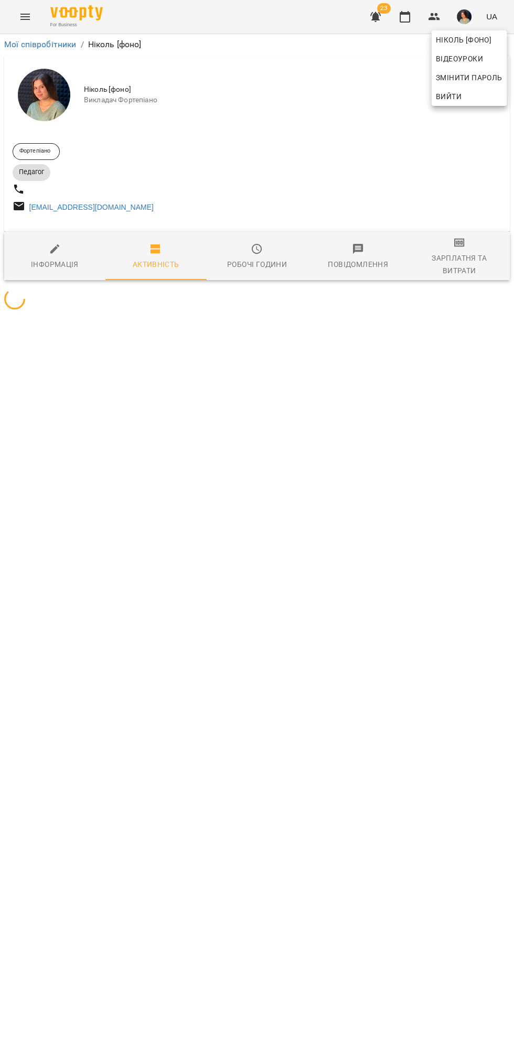
click at [474, 247] on div at bounding box center [257, 525] width 514 height 1051
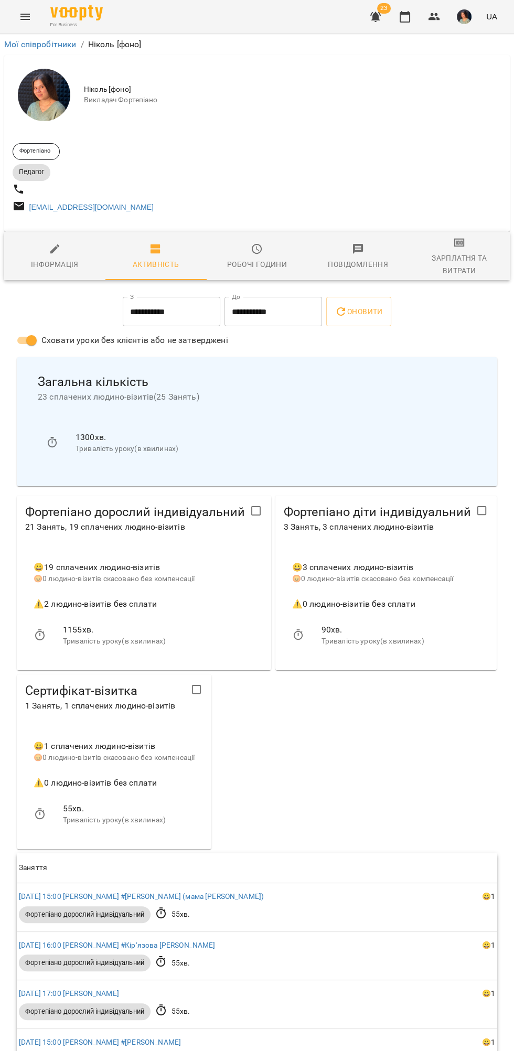
click at [474, 258] on div "Зарплатня та Витрати" at bounding box center [459, 264] width 89 height 25
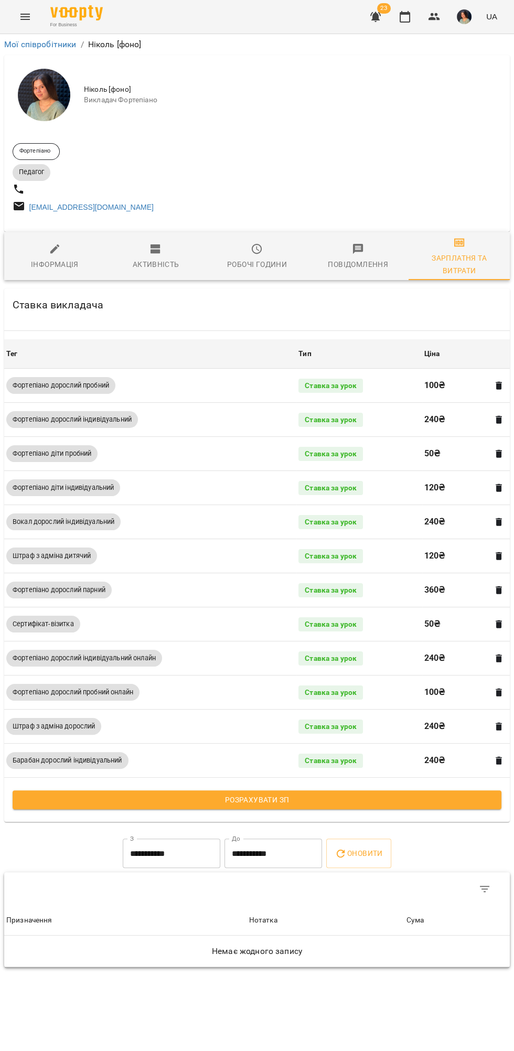
click at [411, 805] on span "Розрахувати ЗП" at bounding box center [257, 800] width 472 height 13
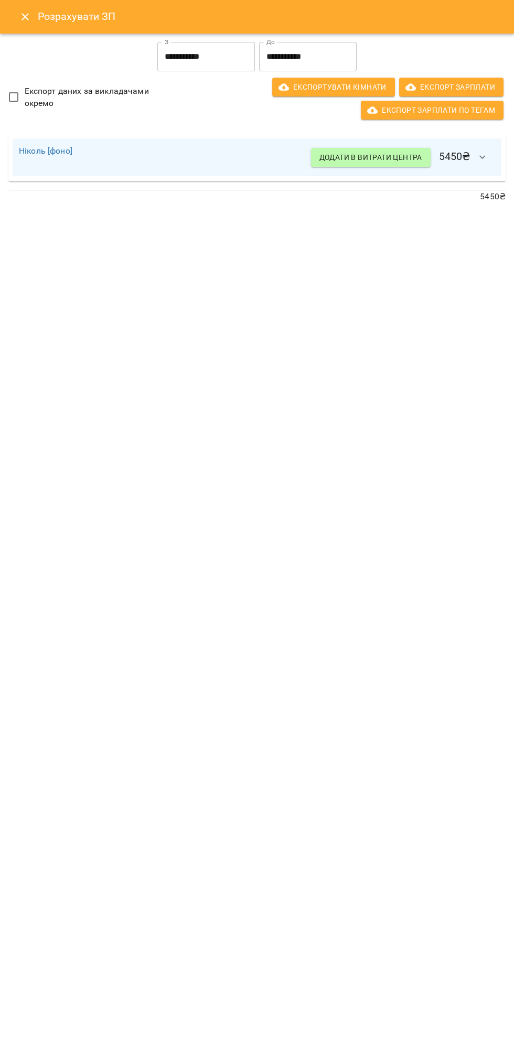
click at [322, 56] on input "**********" at bounding box center [308, 56] width 98 height 29
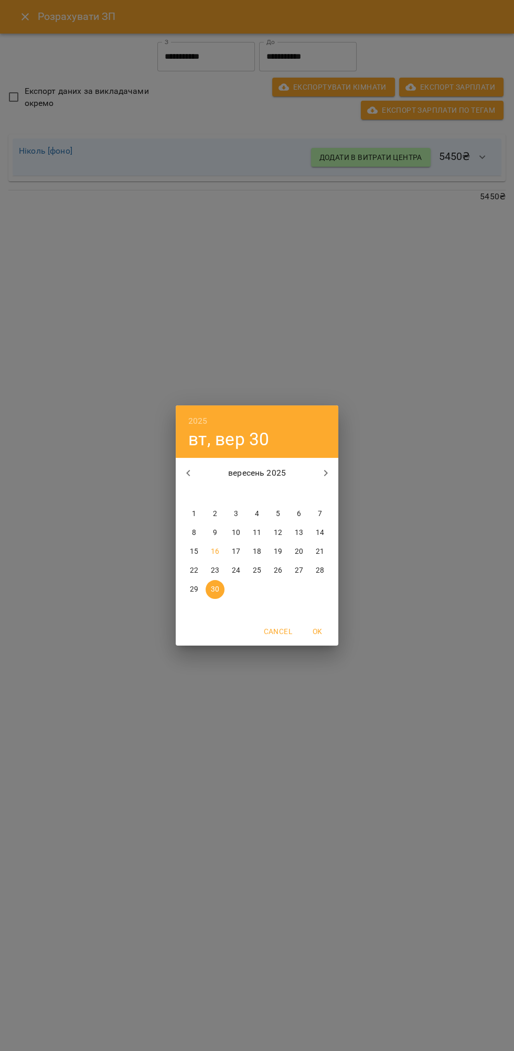
click at [193, 550] on p "15" at bounding box center [194, 552] width 8 height 10
type input "**********"
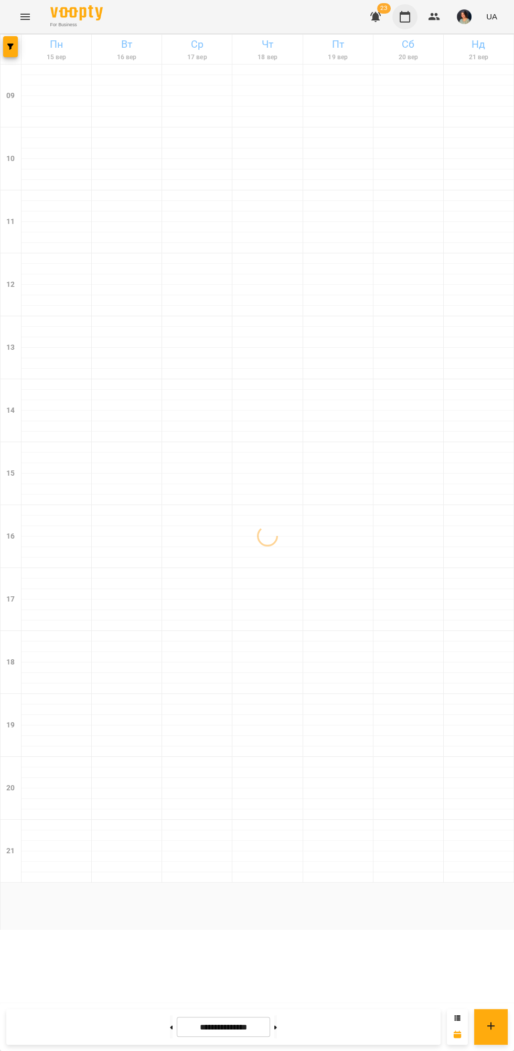
click at [404, 18] on icon "button" at bounding box center [405, 16] width 13 height 13
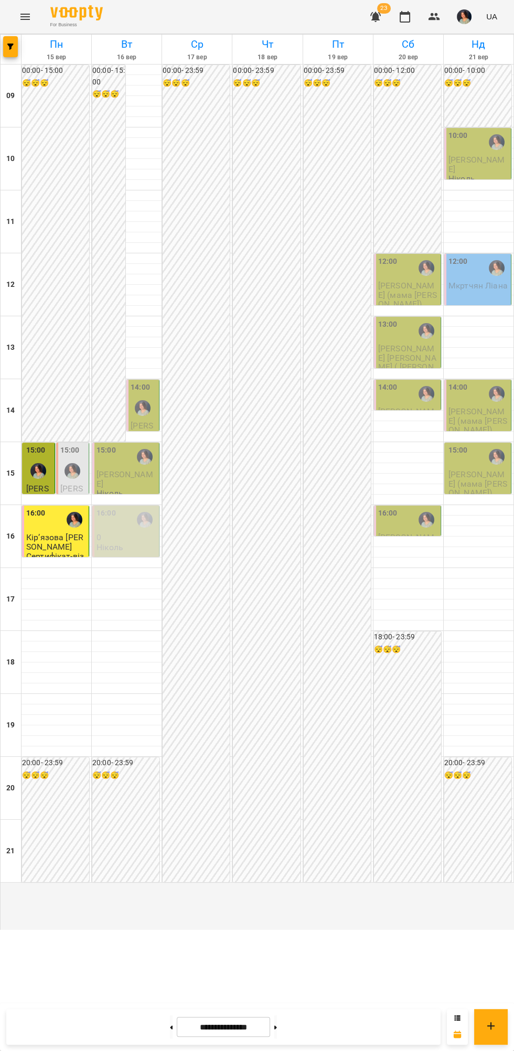
click at [143, 416] on img "Ніколь [фоно]" at bounding box center [143, 408] width 16 height 16
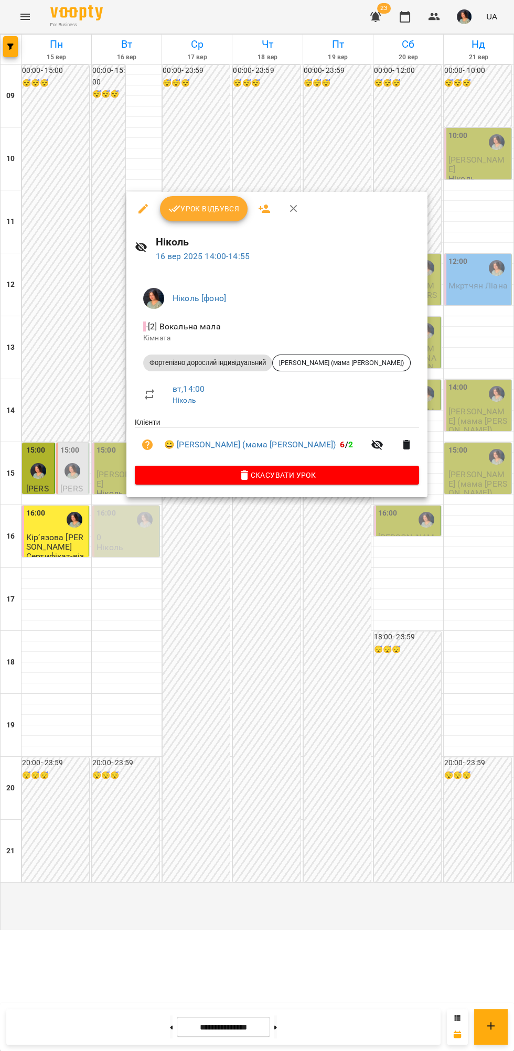
click at [195, 206] on span "Урок відбувся" at bounding box center [203, 208] width 71 height 13
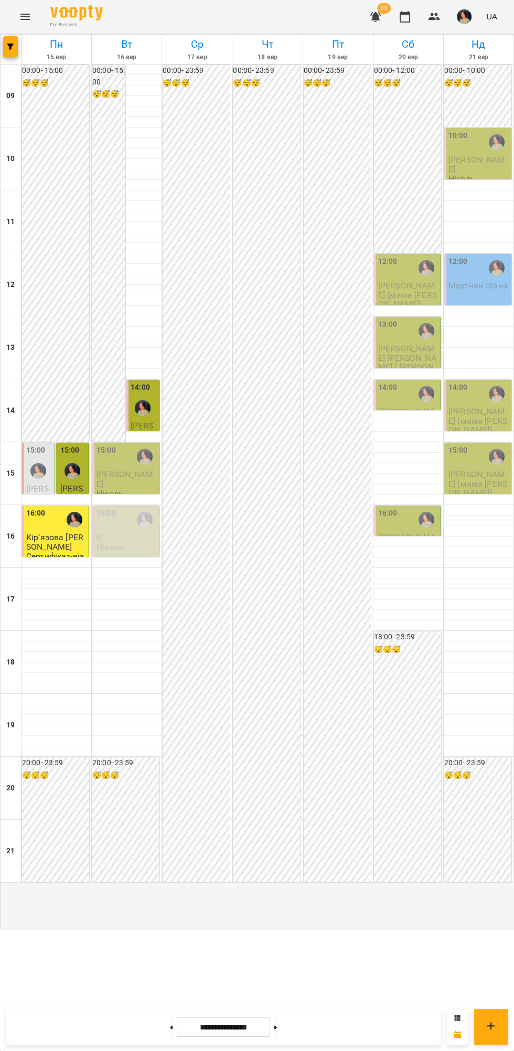
click at [122, 488] on span "[PERSON_NAME]" at bounding box center [125, 478] width 57 height 19
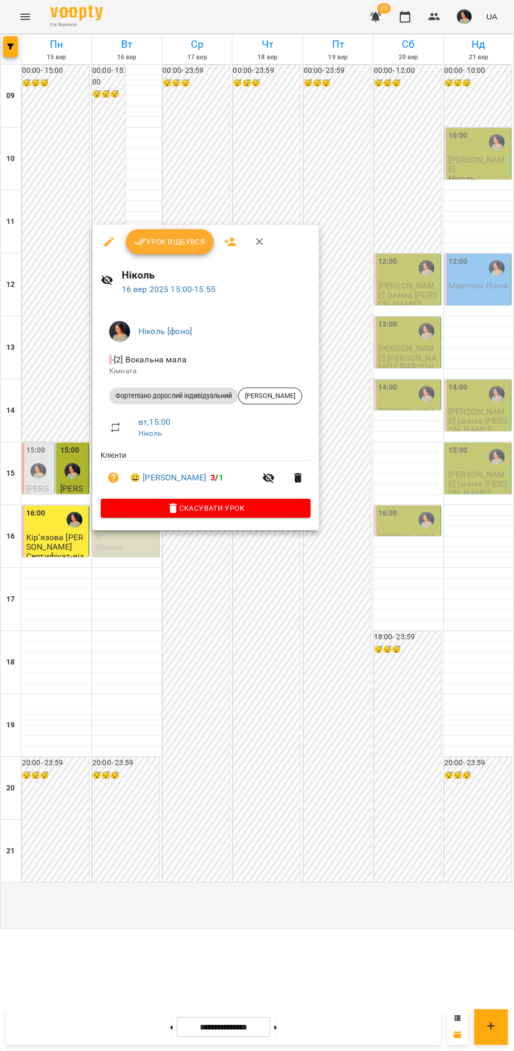
click at [373, 908] on div at bounding box center [257, 525] width 514 height 1051
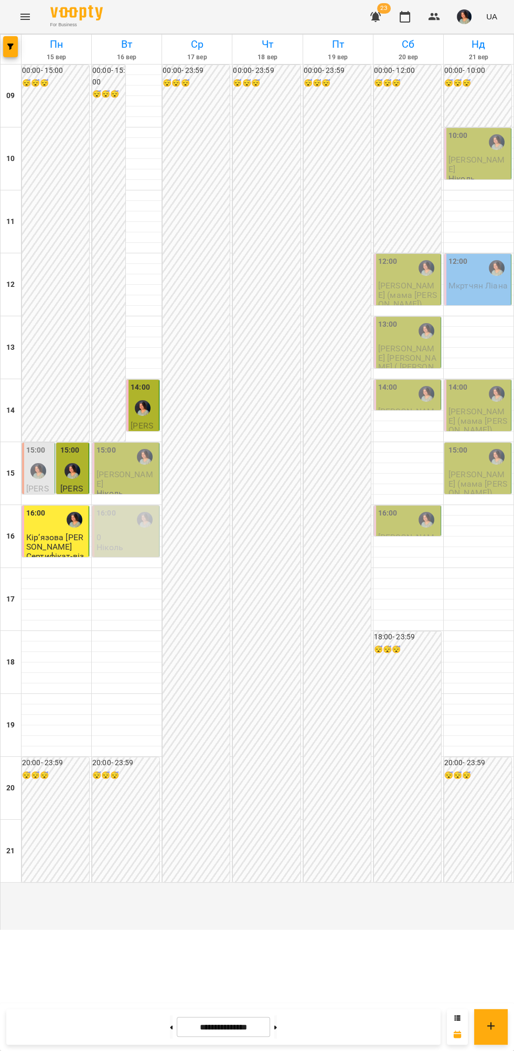
click at [406, 532] on div "16:00" at bounding box center [408, 520] width 60 height 24
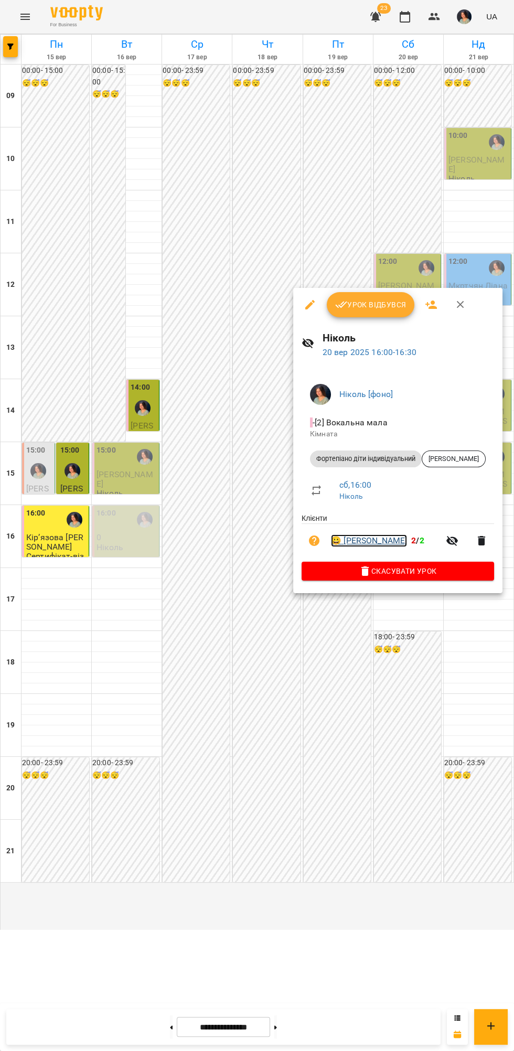
click at [365, 542] on link "😀 [PERSON_NAME]" at bounding box center [369, 540] width 76 height 13
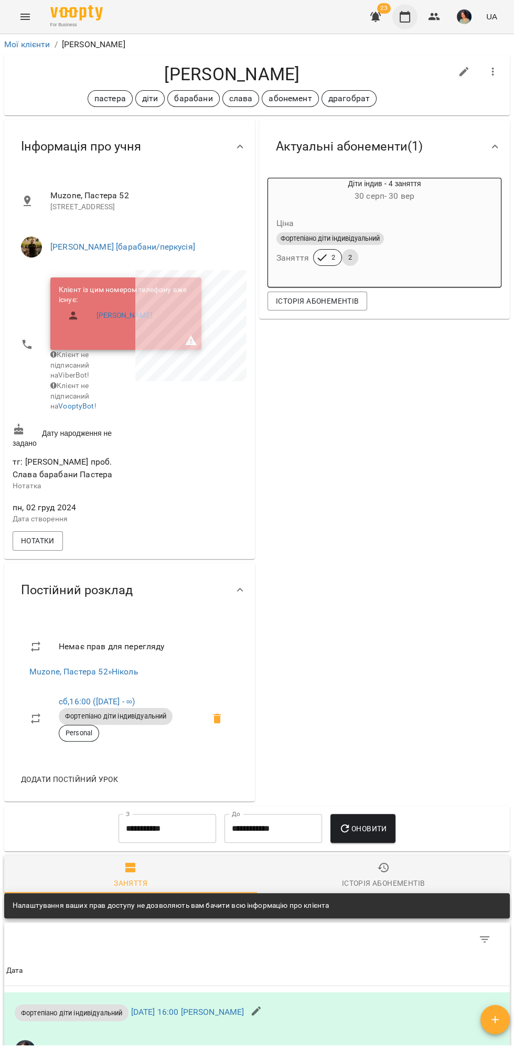
click at [405, 17] on icon "button" at bounding box center [405, 16] width 13 height 13
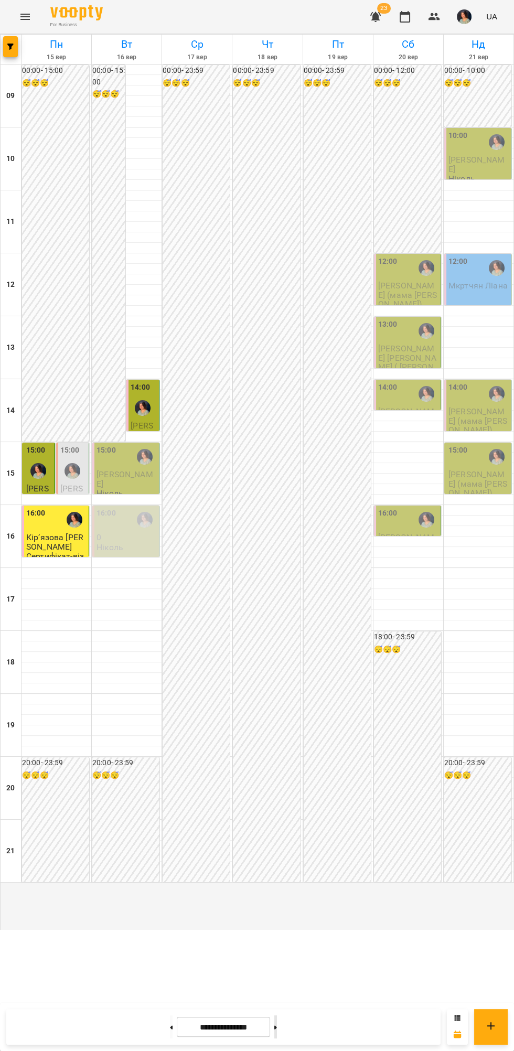
click at [277, 1027] on icon at bounding box center [275, 1027] width 3 height 4
type input "**********"
